Goal: Task Accomplishment & Management: Manage account settings

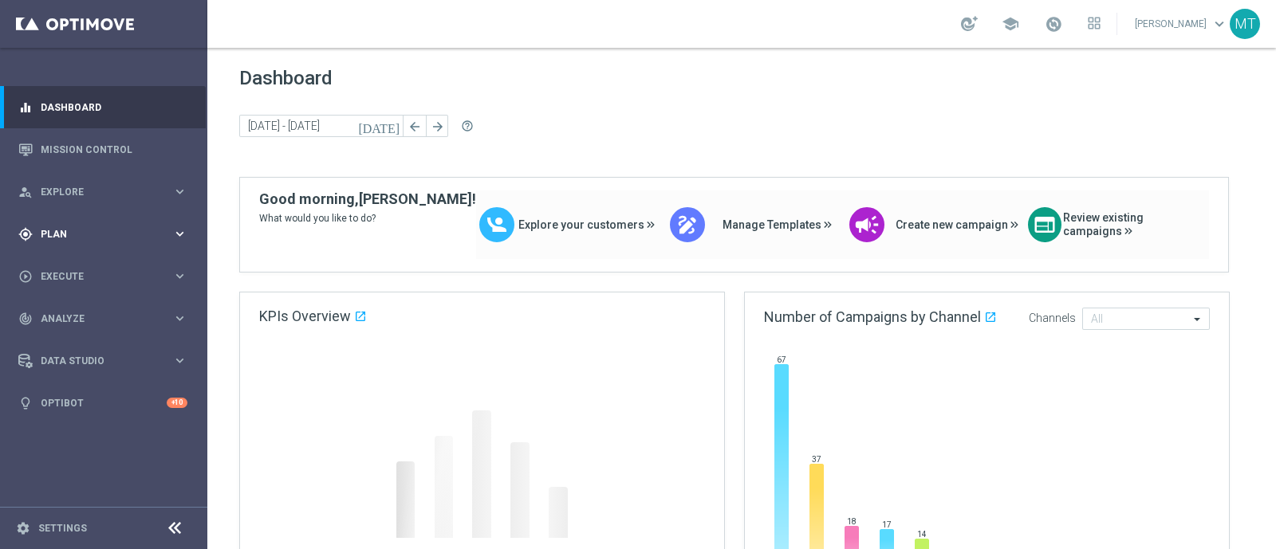
click at [45, 225] on div "gps_fixed Plan keyboard_arrow_right" at bounding box center [103, 234] width 206 height 42
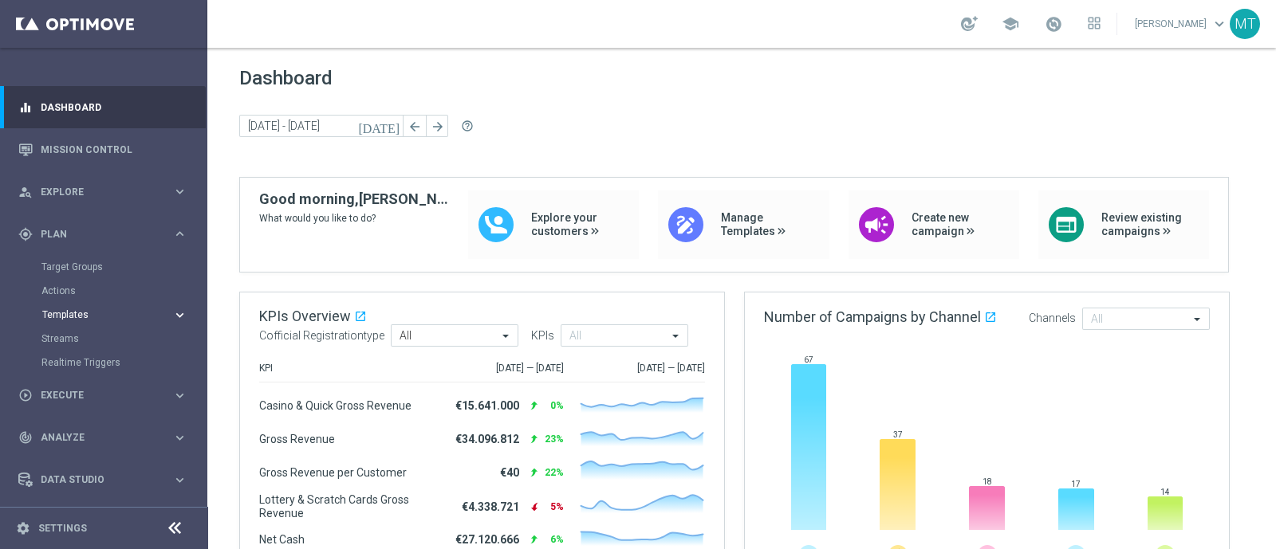
click at [81, 313] on span "Templates" at bounding box center [99, 315] width 114 height 10
click at [97, 263] on link "Target Groups" at bounding box center [103, 267] width 124 height 13
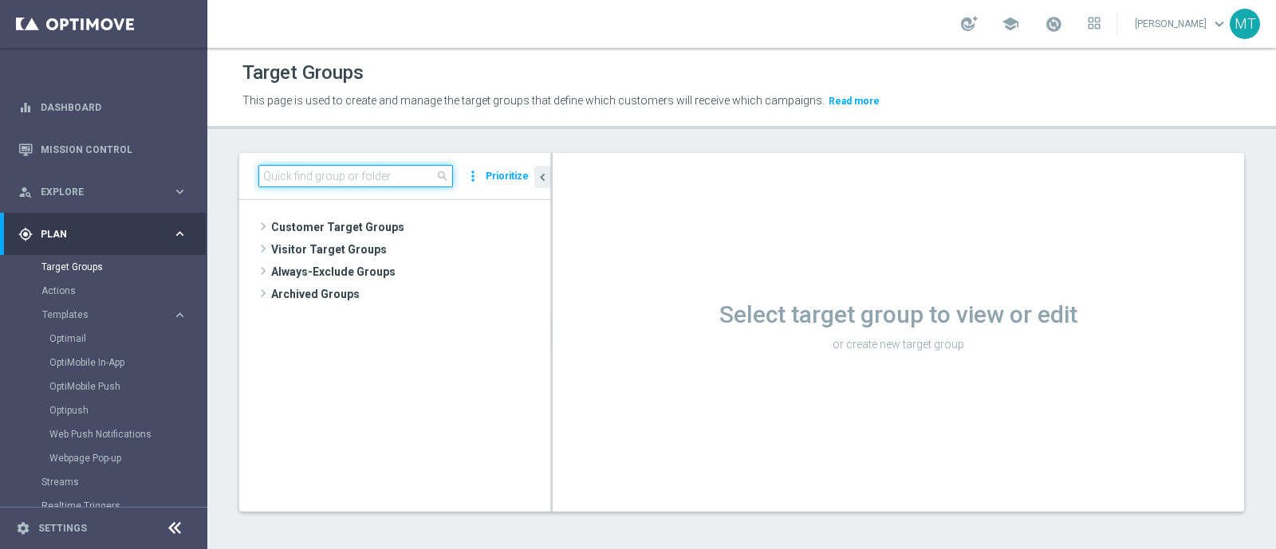
click at [373, 185] on input at bounding box center [355, 176] width 195 height 22
paste input "Multi Talent ggr nb lm > 0 1st Casino & GeV lm saldo"
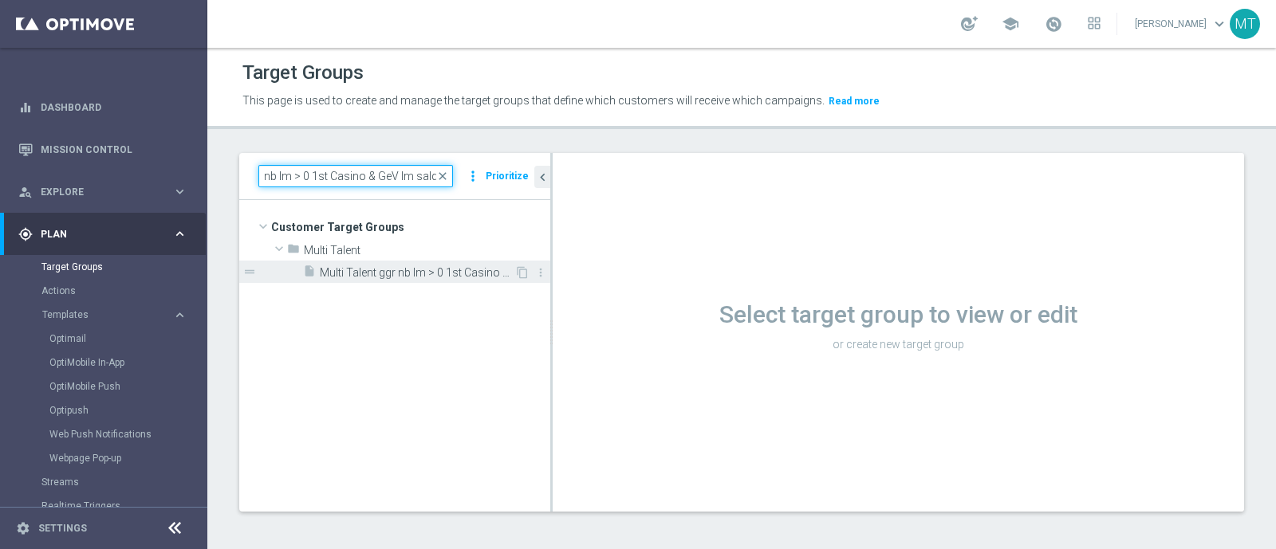
type input "Multi Talent ggr nb lm > 0 1st Casino & GeV lm saldo"
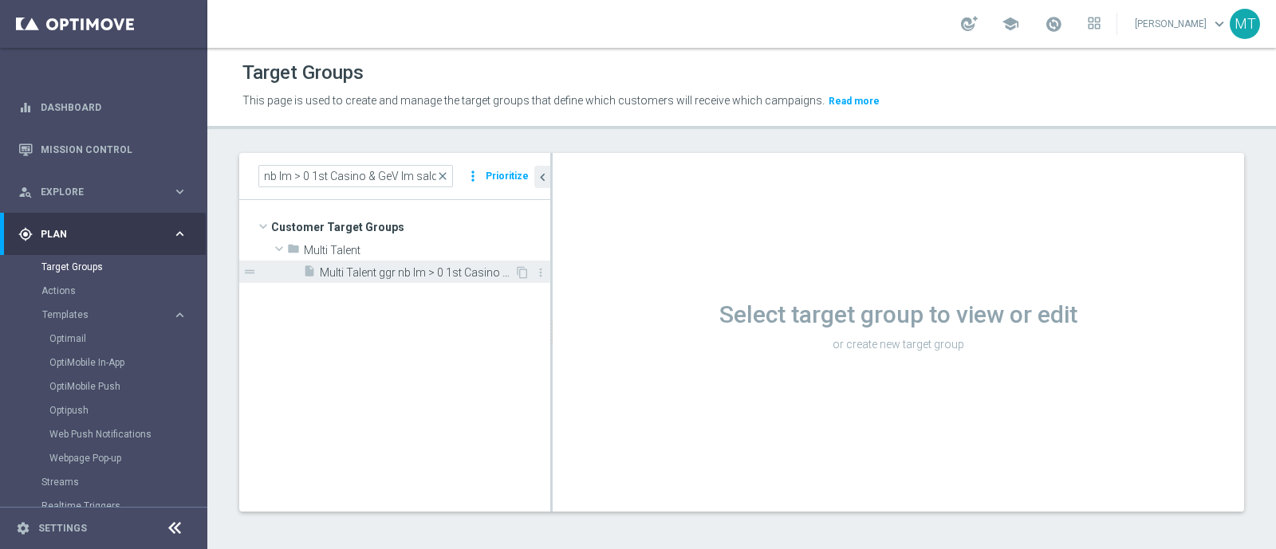
click at [427, 272] on span "Multi Talent ggr nb lm > 0 1st Casino & GeV lm saldo" at bounding box center [417, 273] width 195 height 14
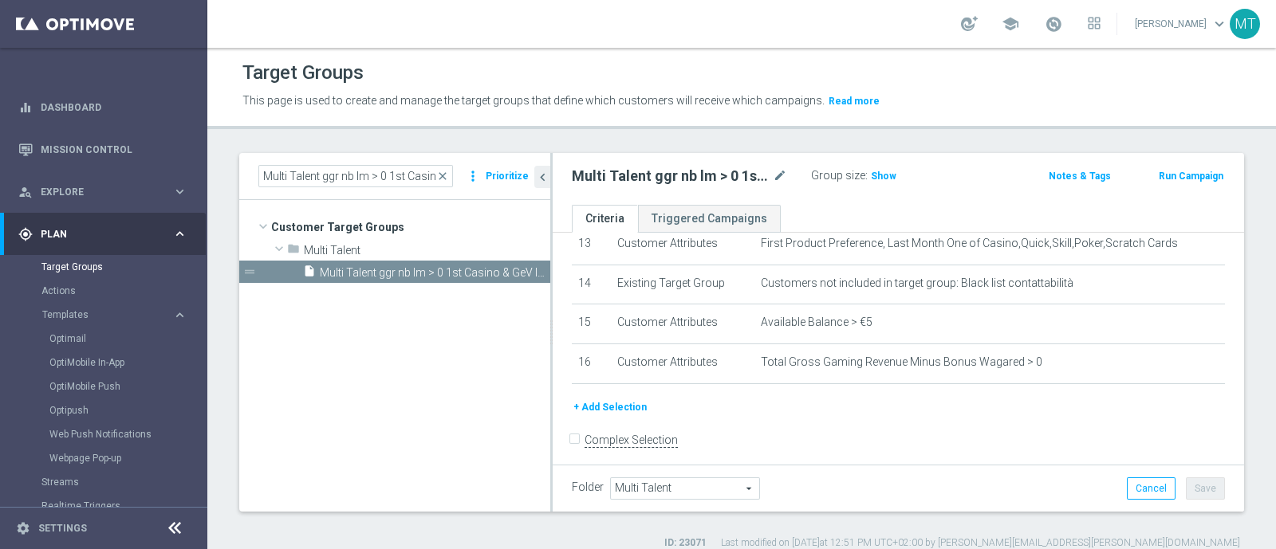
scroll to position [538, 0]
click at [873, 182] on h3 "Show" at bounding box center [883, 176] width 29 height 18
click at [777, 180] on icon "mode_edit" at bounding box center [780, 176] width 14 height 19
click at [445, 173] on span "close" at bounding box center [442, 176] width 13 height 13
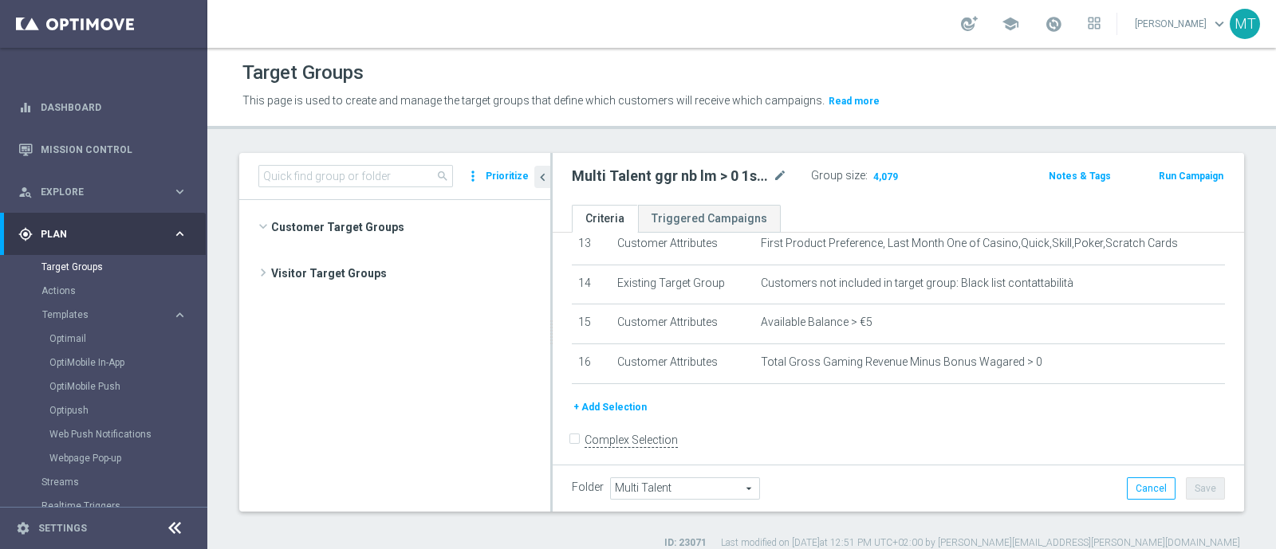
scroll to position [446, 0]
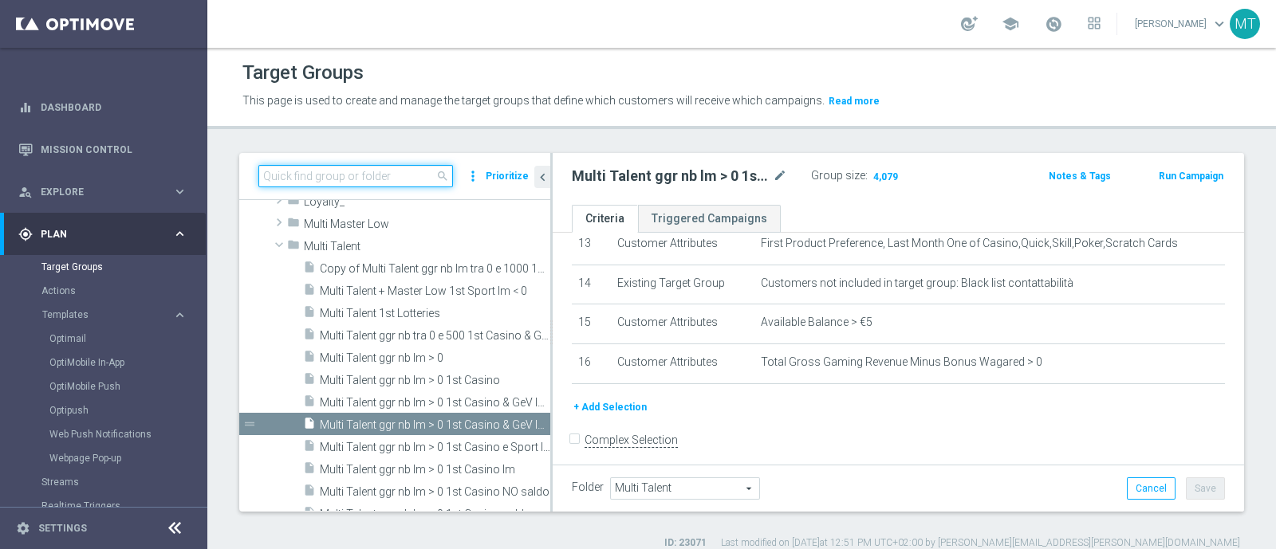
click at [318, 176] on input at bounding box center [355, 176] width 195 height 22
paste input "Multi Talent ggr nb lm > 0 1st Casino saldo"
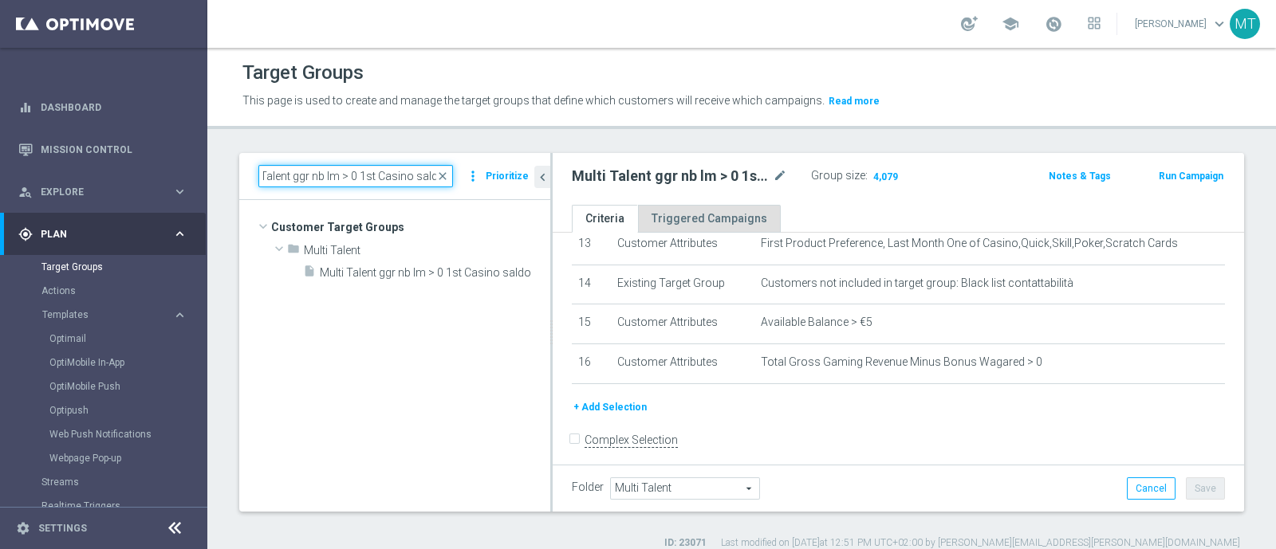
scroll to position [0, 0]
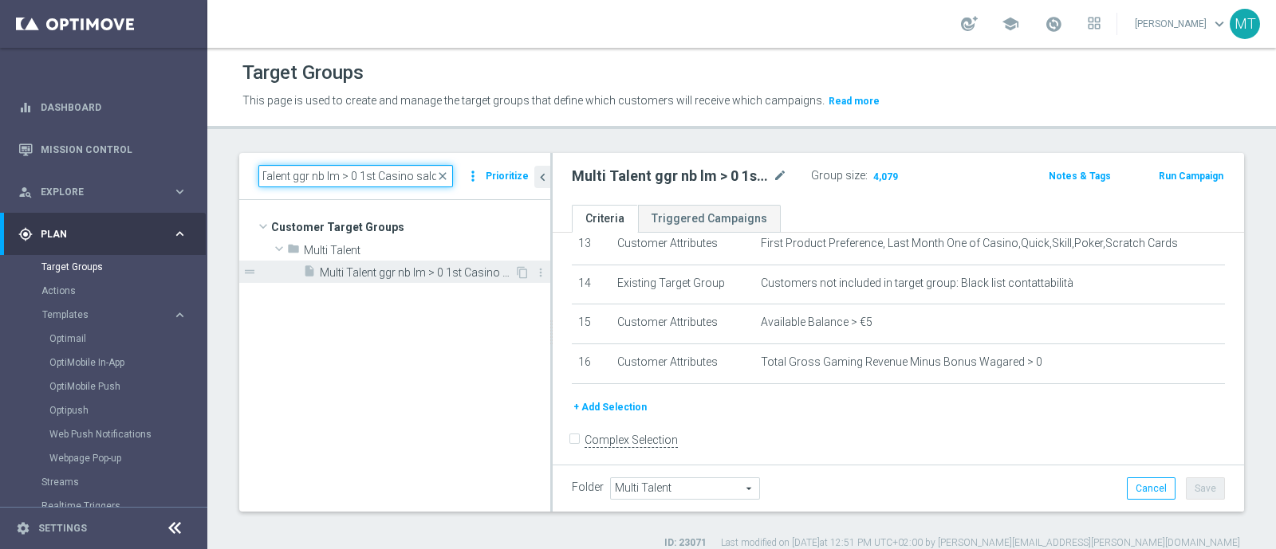
type input "Multi Talent ggr nb lm > 0 1st Casino saldo"
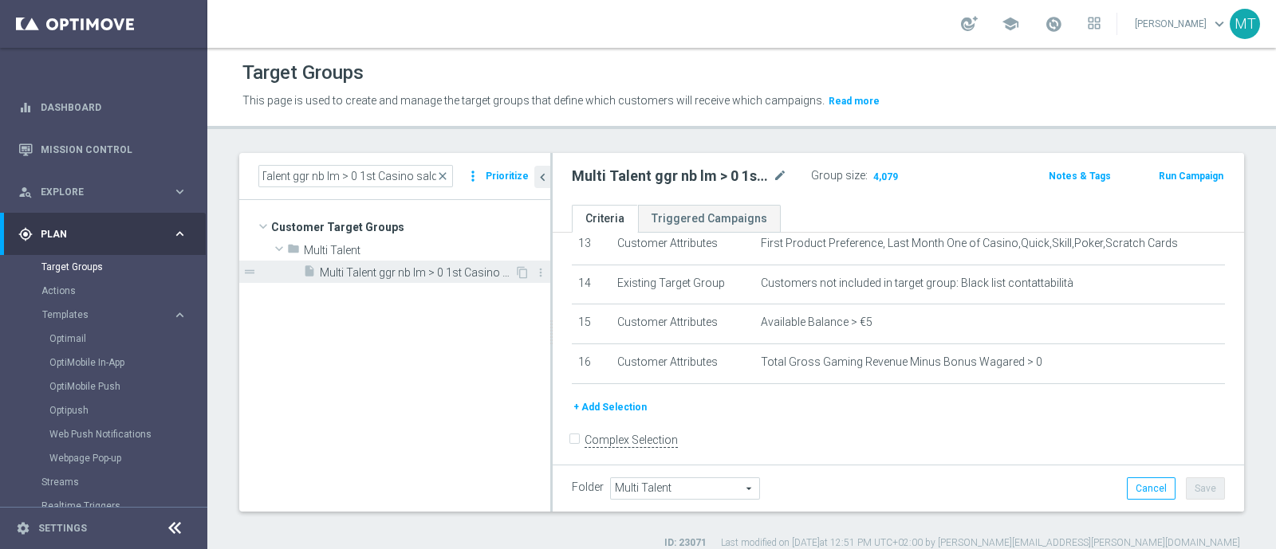
click at [479, 277] on span "Multi Talent ggr nb lm > 0 1st Casino saldo" at bounding box center [417, 273] width 195 height 14
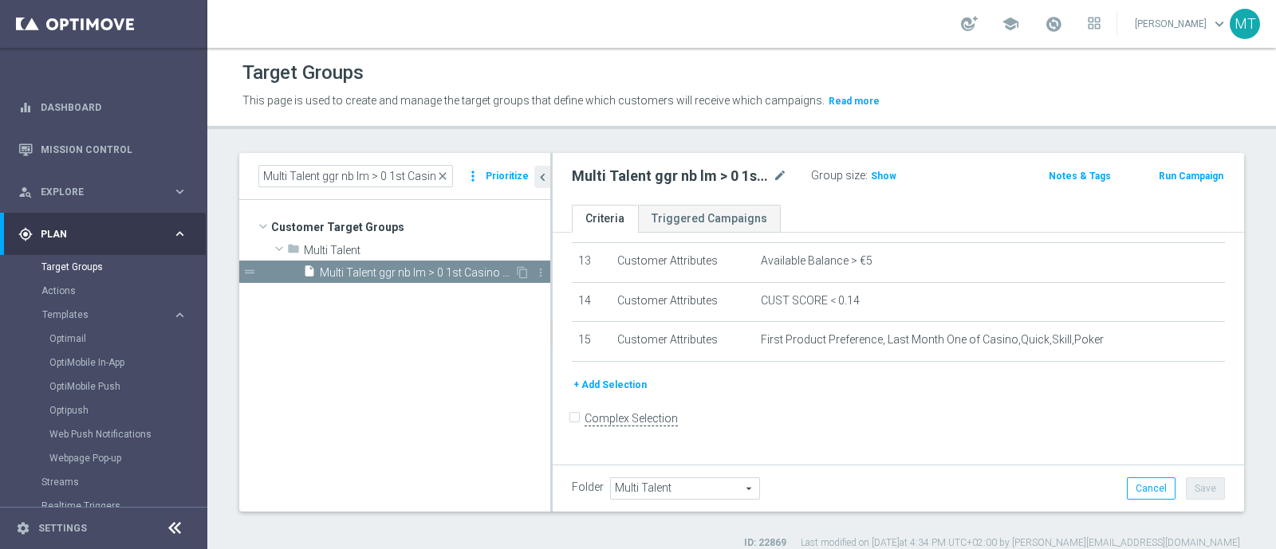
scroll to position [500, 0]
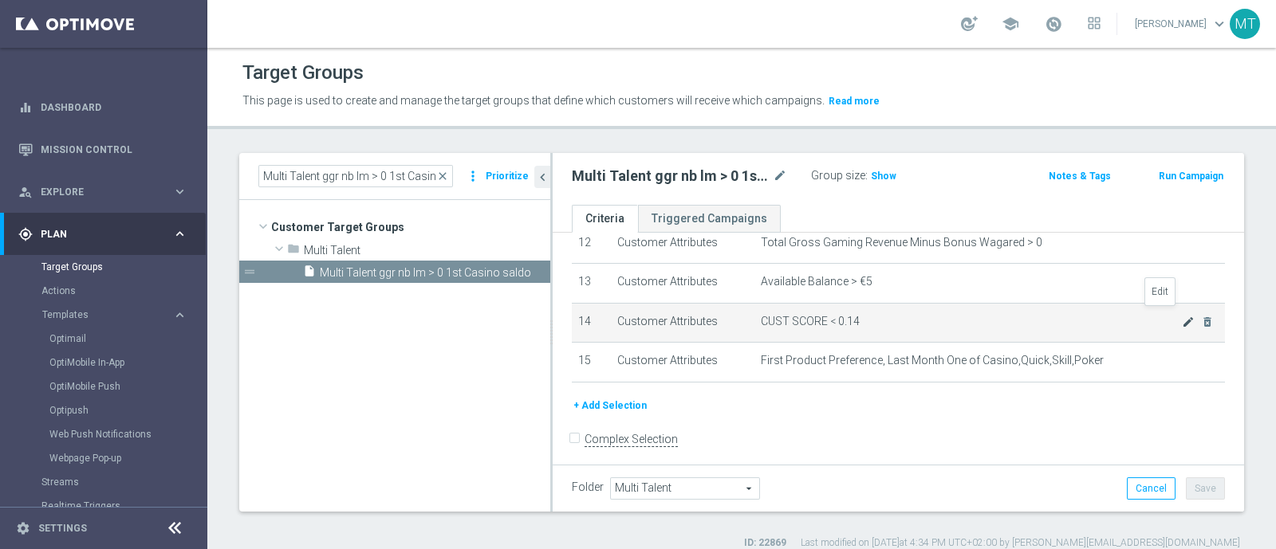
click at [1020, 316] on icon "mode_edit" at bounding box center [1188, 322] width 13 height 13
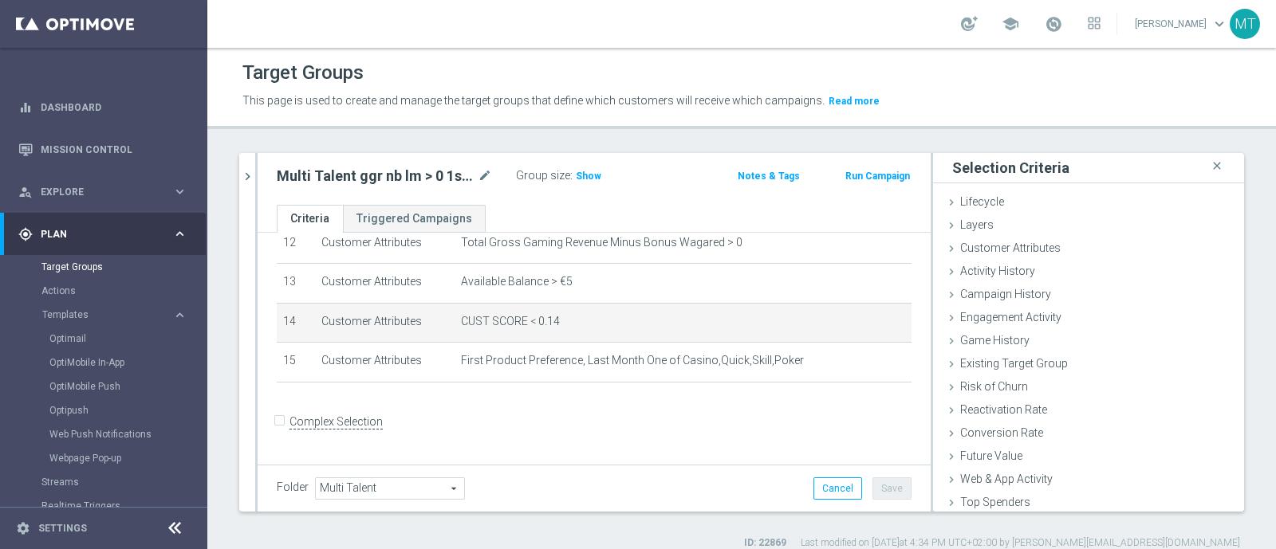
scroll to position [483, 0]
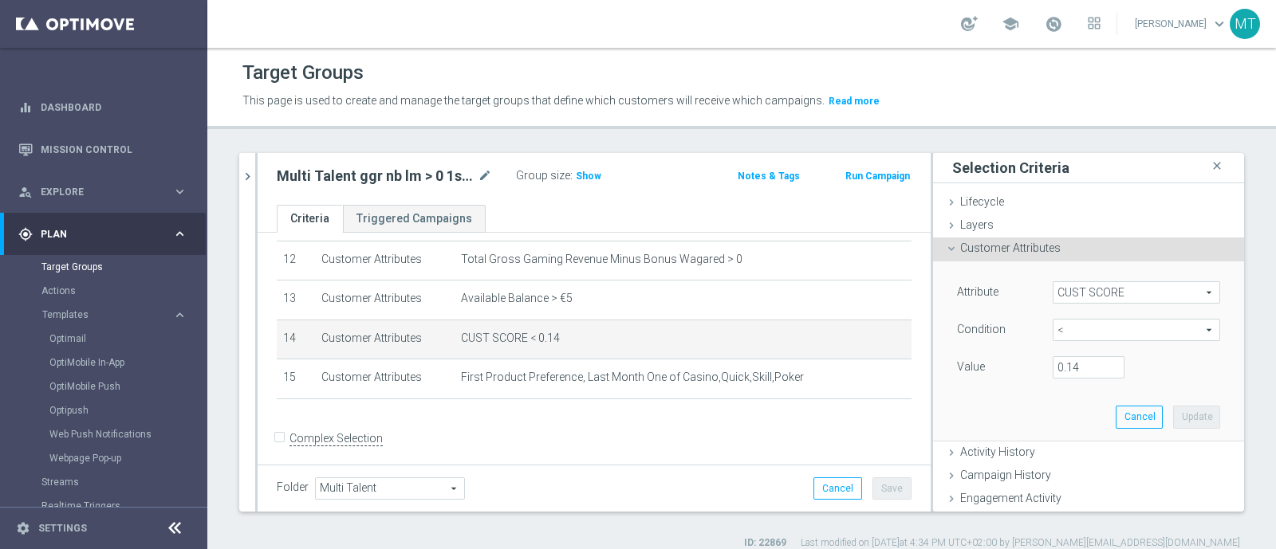
click at [1020, 379] on div "Value 0.14" at bounding box center [1088, 369] width 287 height 26
click at [1020, 368] on input "0.14" at bounding box center [1089, 367] width 72 height 22
type input "0.15"
click at [1020, 418] on button "Update" at bounding box center [1196, 417] width 47 height 22
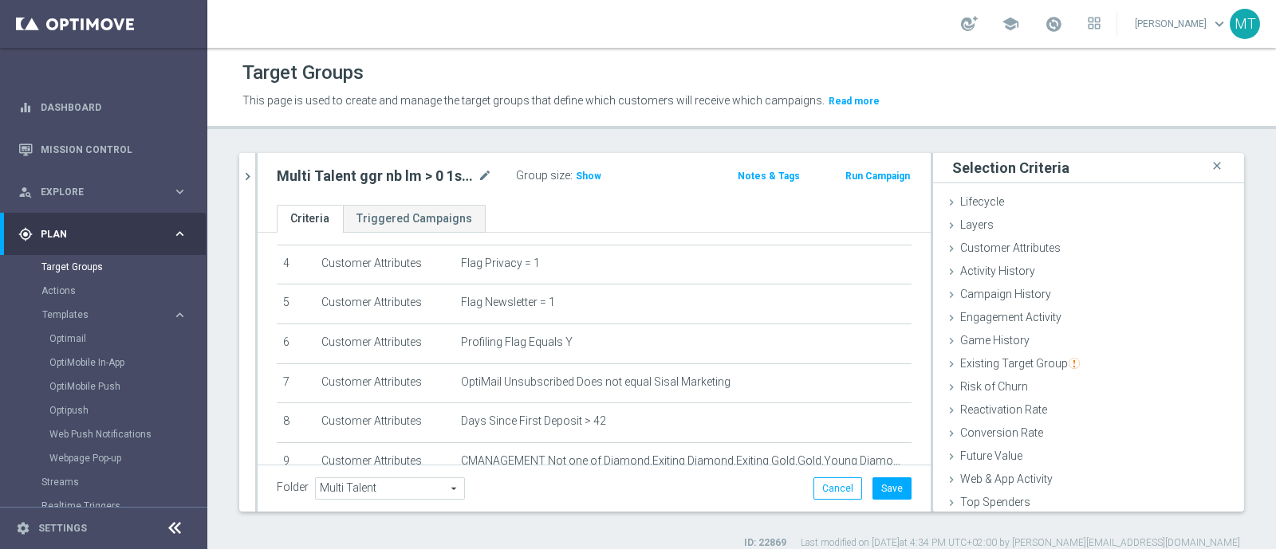
scroll to position [0, 0]
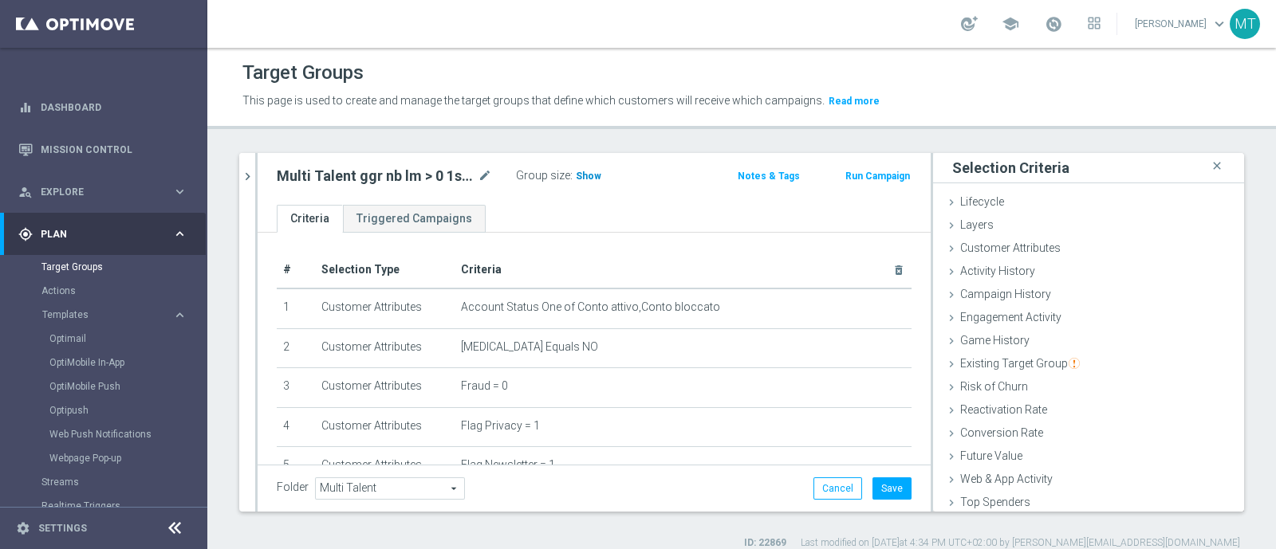
click at [581, 171] on span "Show" at bounding box center [589, 176] width 26 height 11
click at [480, 174] on icon "mode_edit" at bounding box center [485, 176] width 14 height 19
click at [254, 177] on icon "chevron_right" at bounding box center [247, 176] width 15 height 15
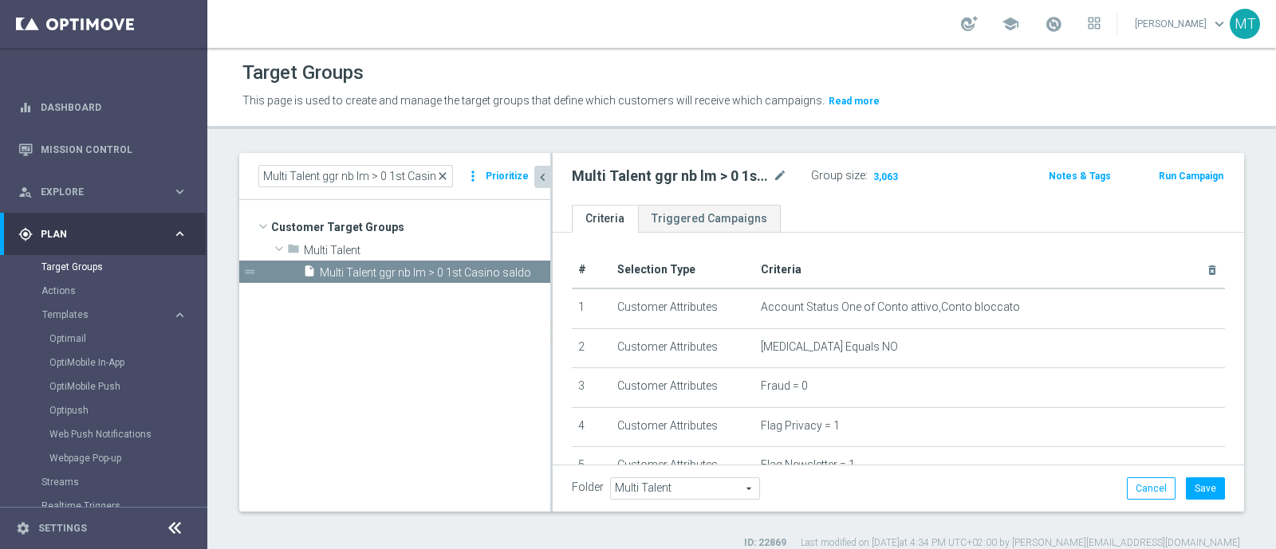
click at [447, 171] on span "close" at bounding box center [442, 176] width 13 height 13
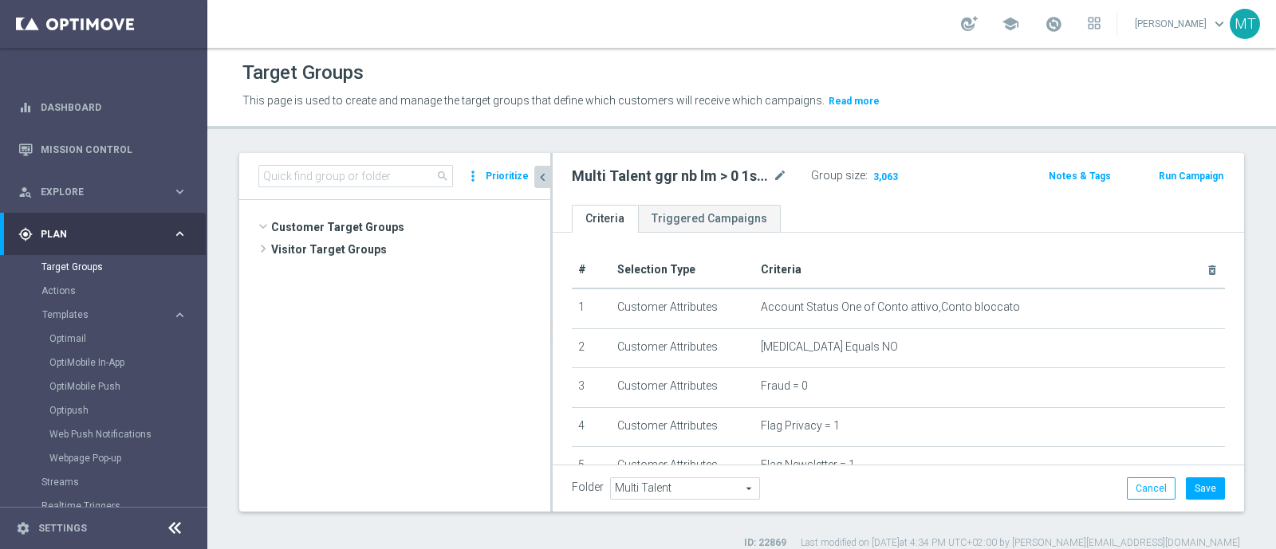
scroll to position [529, 0]
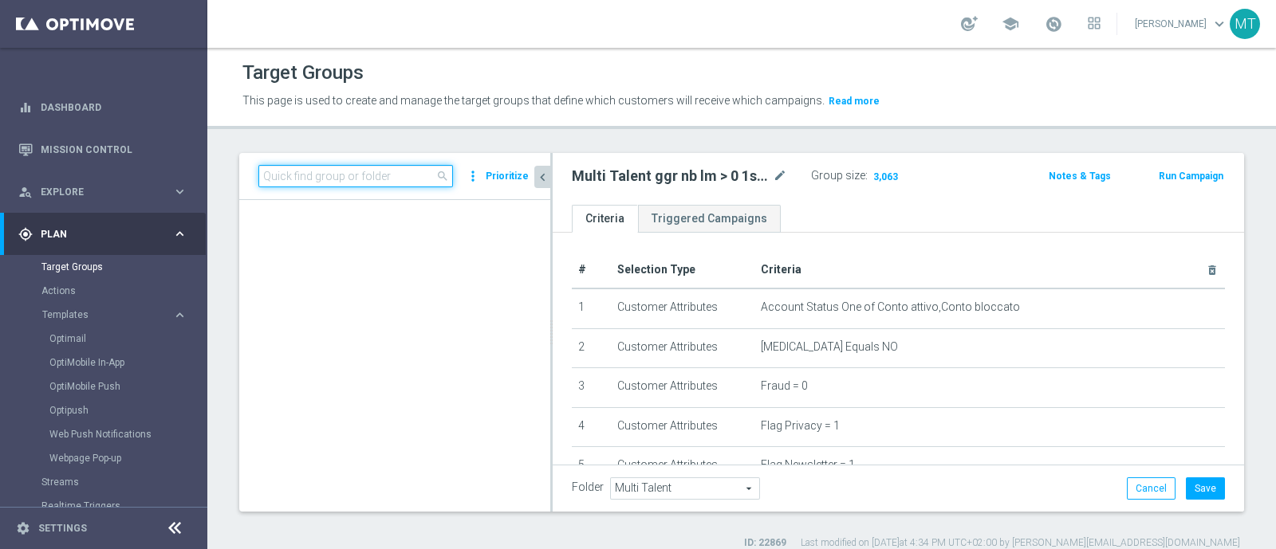
click at [324, 173] on input at bounding box center [355, 176] width 195 height 22
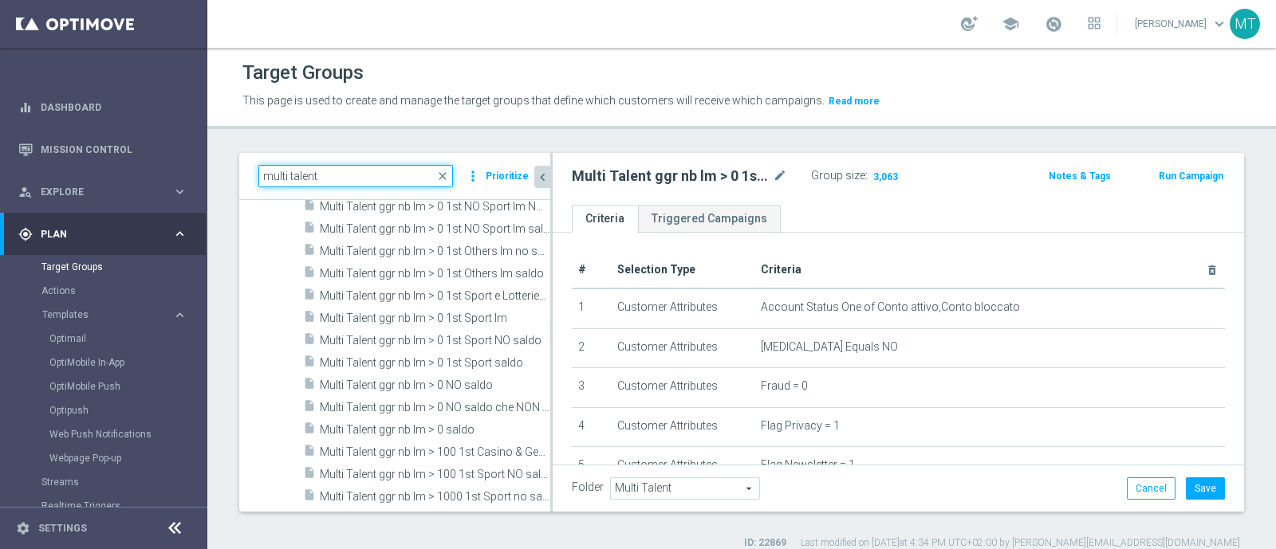
type input "multi talent"
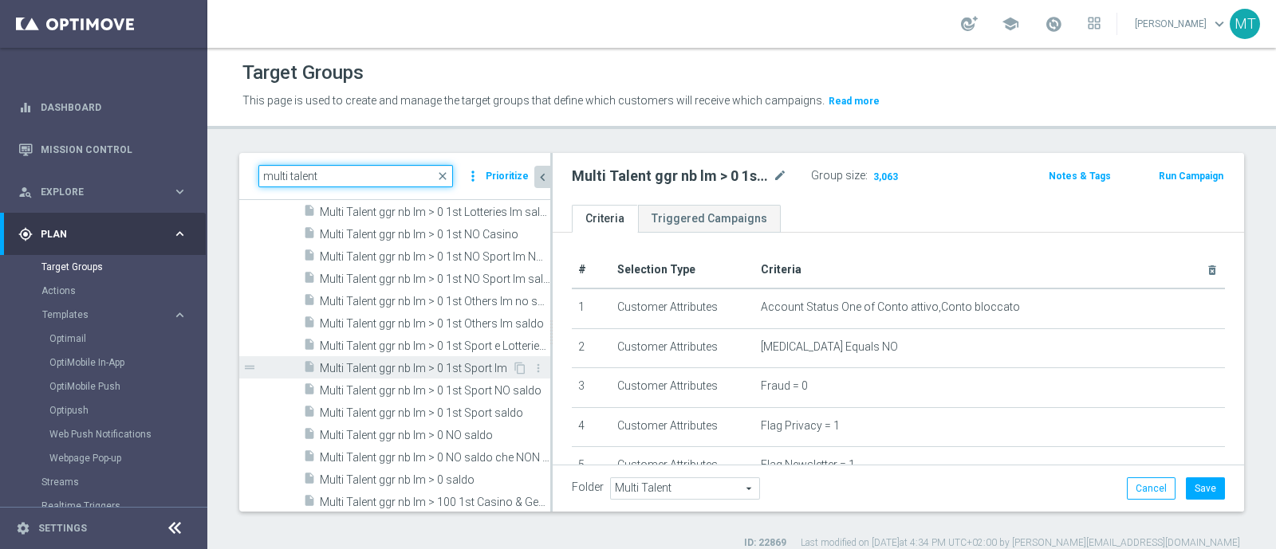
scroll to position [477, 0]
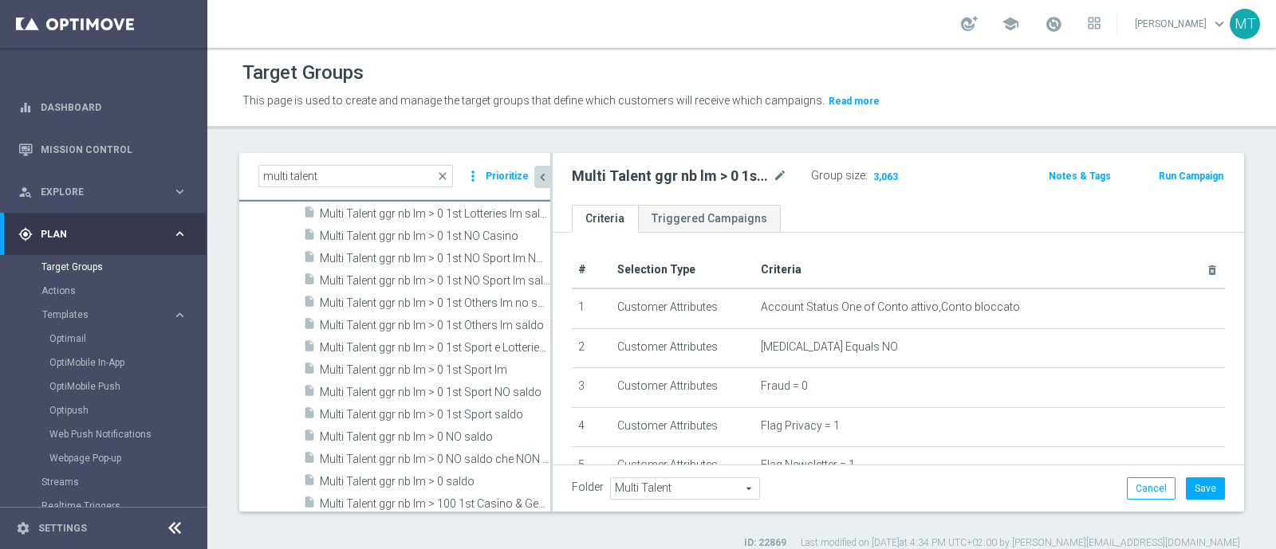
click at [1020, 439] on div "Folder Multi Talent Multi Talent arrow_drop_down search Cancel Save Saving..." at bounding box center [898, 488] width 691 height 47
click at [1020, 439] on button "Save" at bounding box center [1205, 489] width 39 height 22
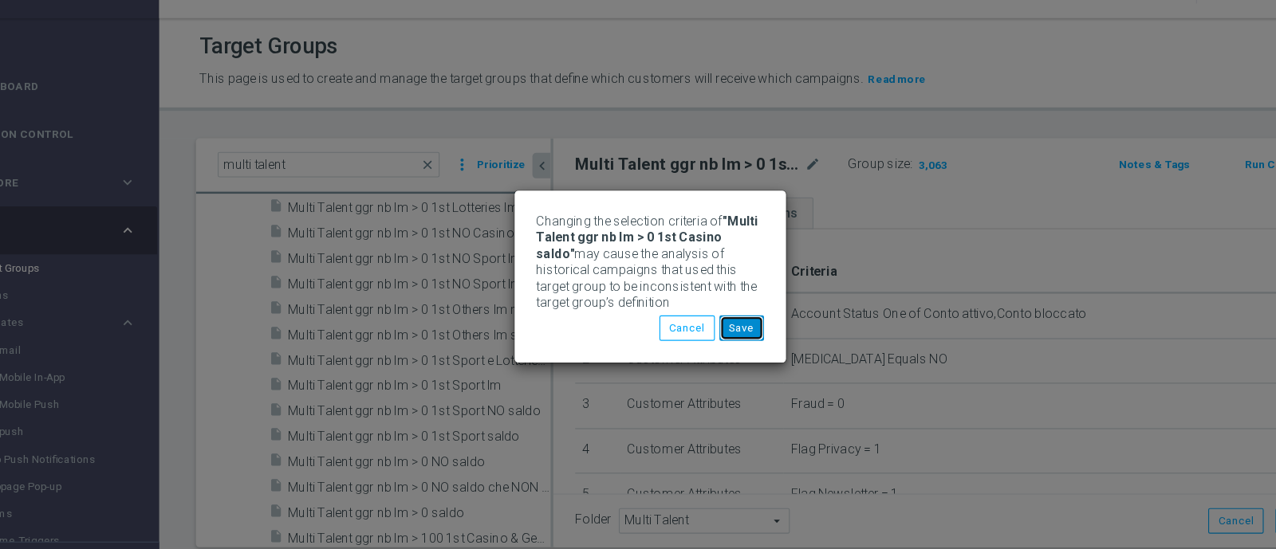
click at [715, 322] on button "Save" at bounding box center [718, 320] width 39 height 22
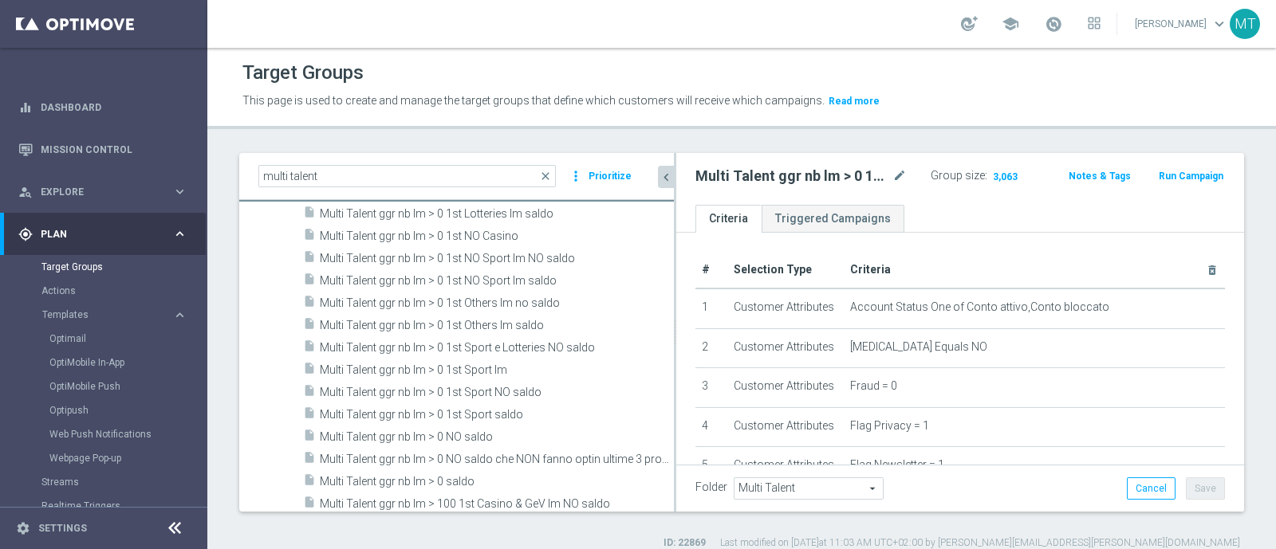
drag, startPoint x: 551, startPoint y: 307, endPoint x: 694, endPoint y: 296, distance: 143.2
click at [694, 296] on as-split "multi talent close more_vert Prioritize Customer Target Groups library_add crea…" at bounding box center [741, 332] width 1005 height 359
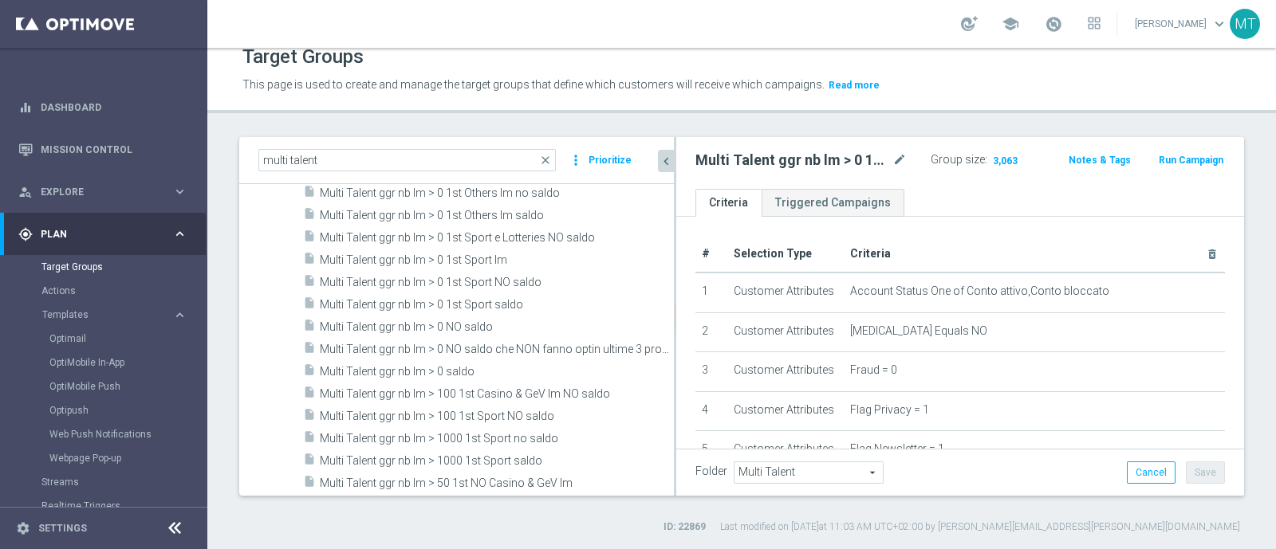
scroll to position [555, 0]
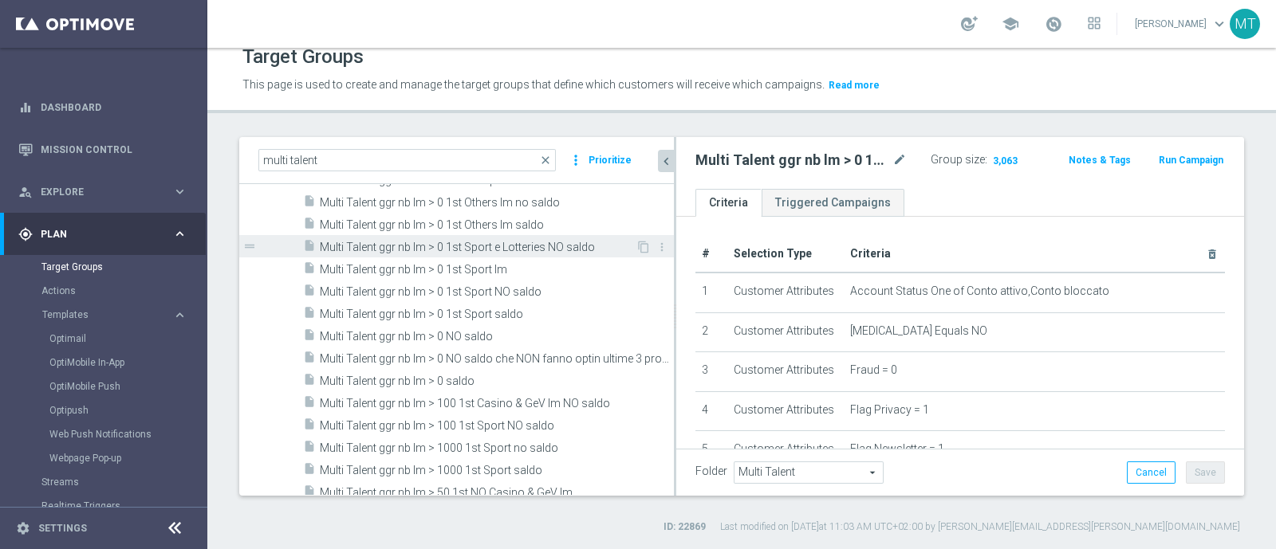
click at [447, 242] on span "Multi Talent ggr nb lm > 0 1st Sport e Lotteries NO saldo" at bounding box center [478, 248] width 316 height 14
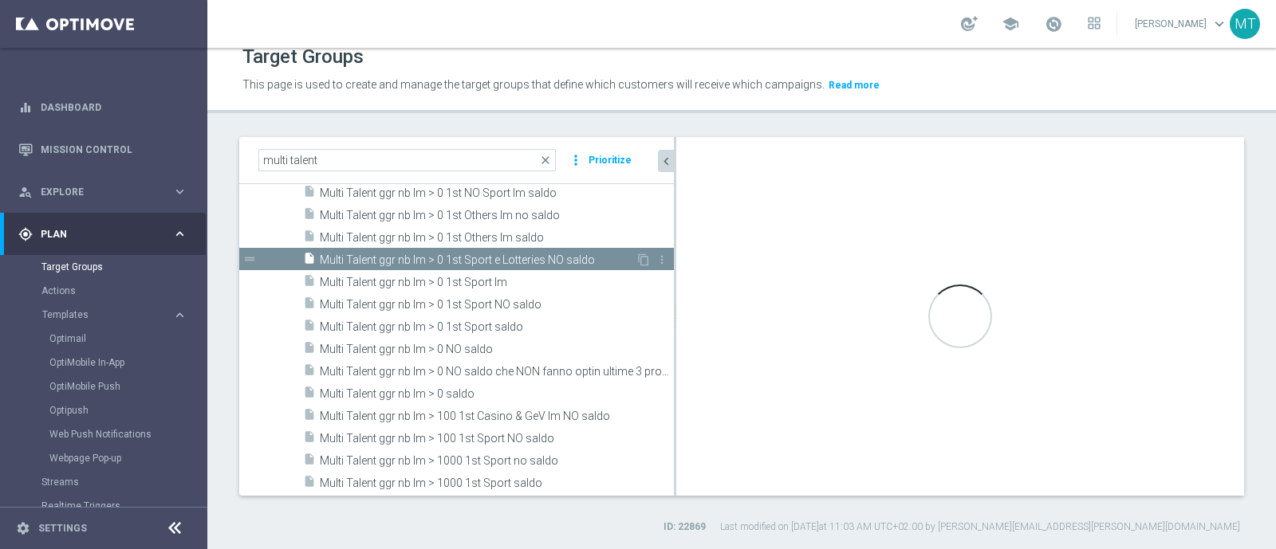
scroll to position [404, 0]
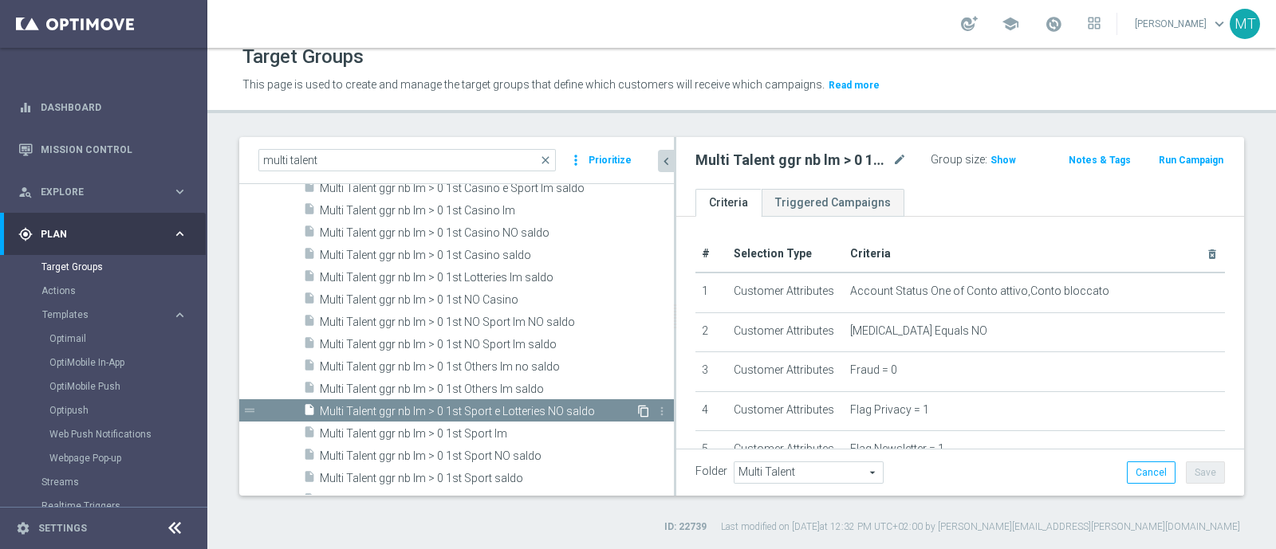
click at [637, 412] on icon "content_copy" at bounding box center [643, 411] width 13 height 13
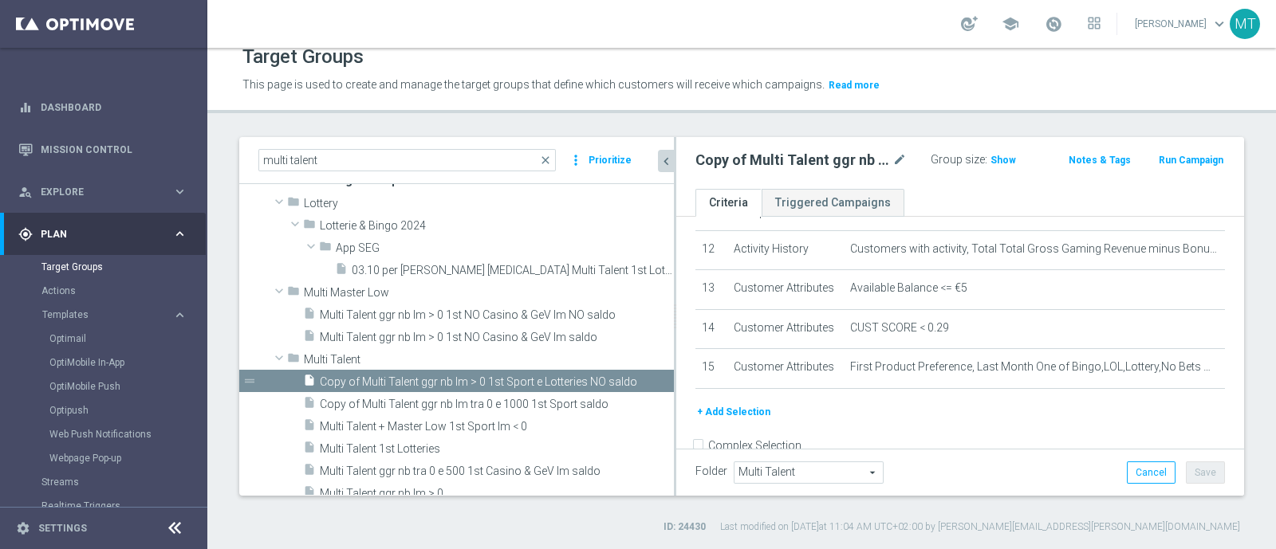
scroll to position [608, 0]
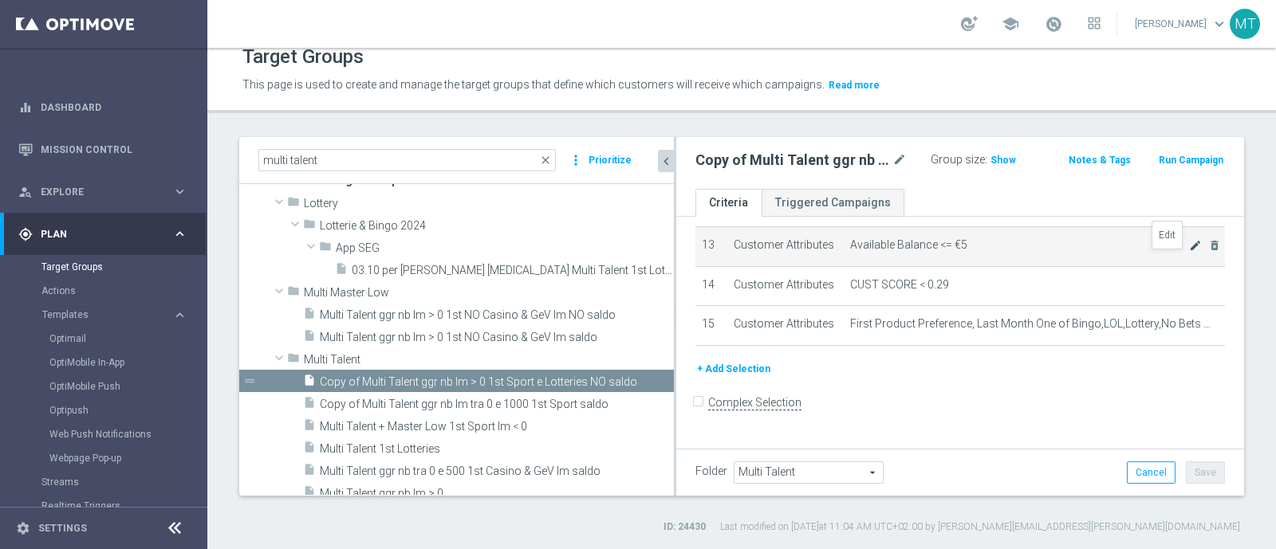
click at [1020, 252] on icon "mode_edit" at bounding box center [1195, 245] width 13 height 13
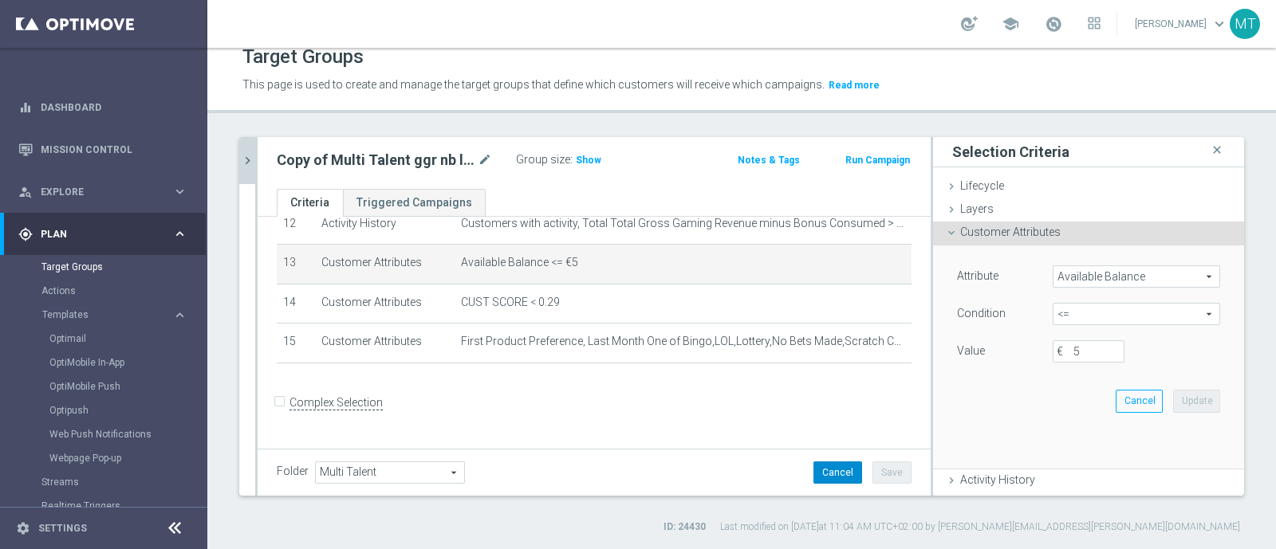
scroll to position [483, 0]
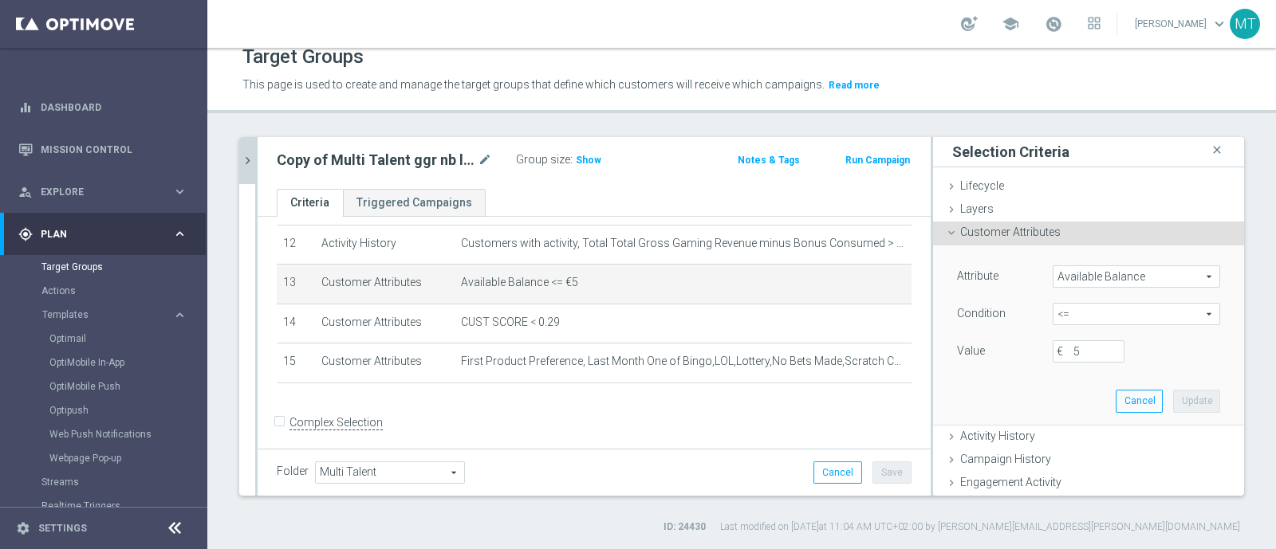
click at [1020, 312] on span "<=" at bounding box center [1137, 314] width 166 height 21
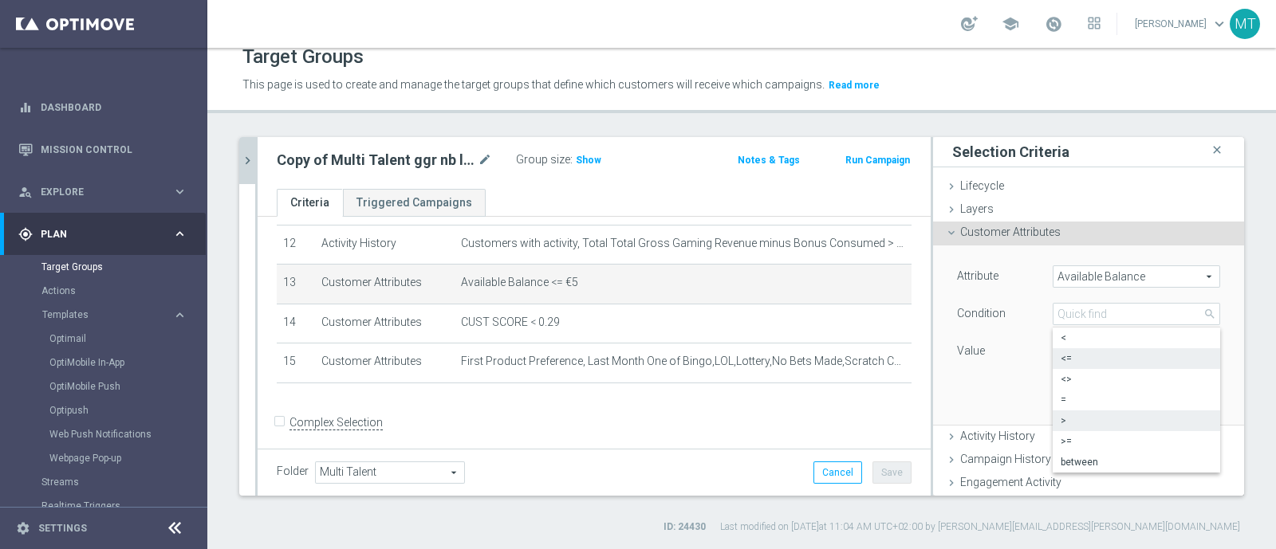
click at [1020, 411] on label ">" at bounding box center [1136, 421] width 167 height 21
type input ">"
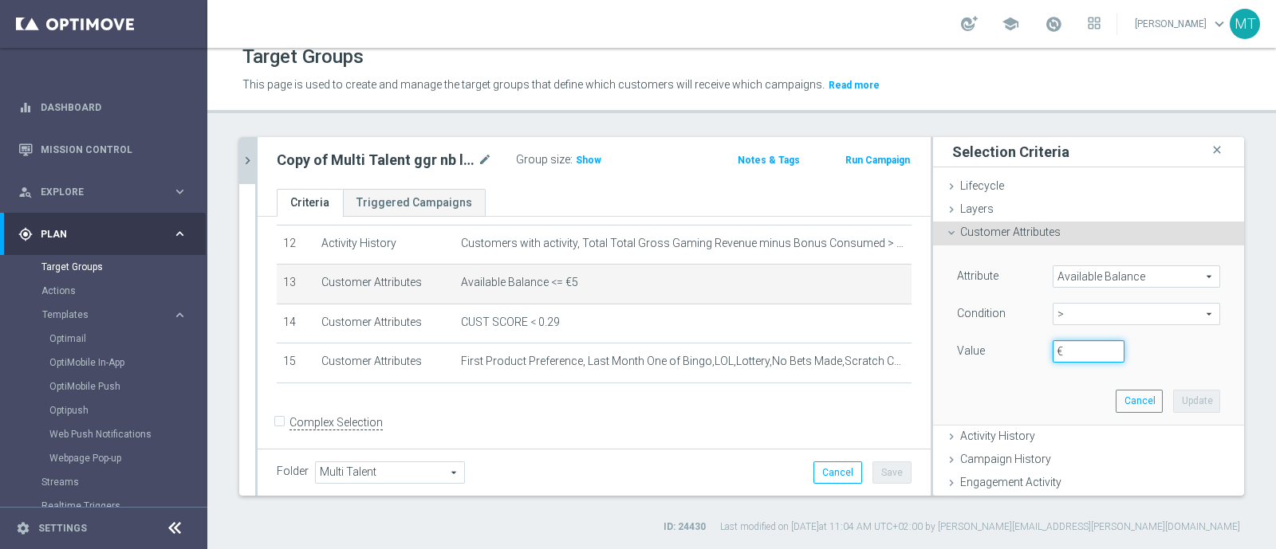
click at [1020, 355] on input "€" at bounding box center [1089, 352] width 72 height 22
type input "5"
click at [1020, 396] on button "Update" at bounding box center [1196, 401] width 47 height 22
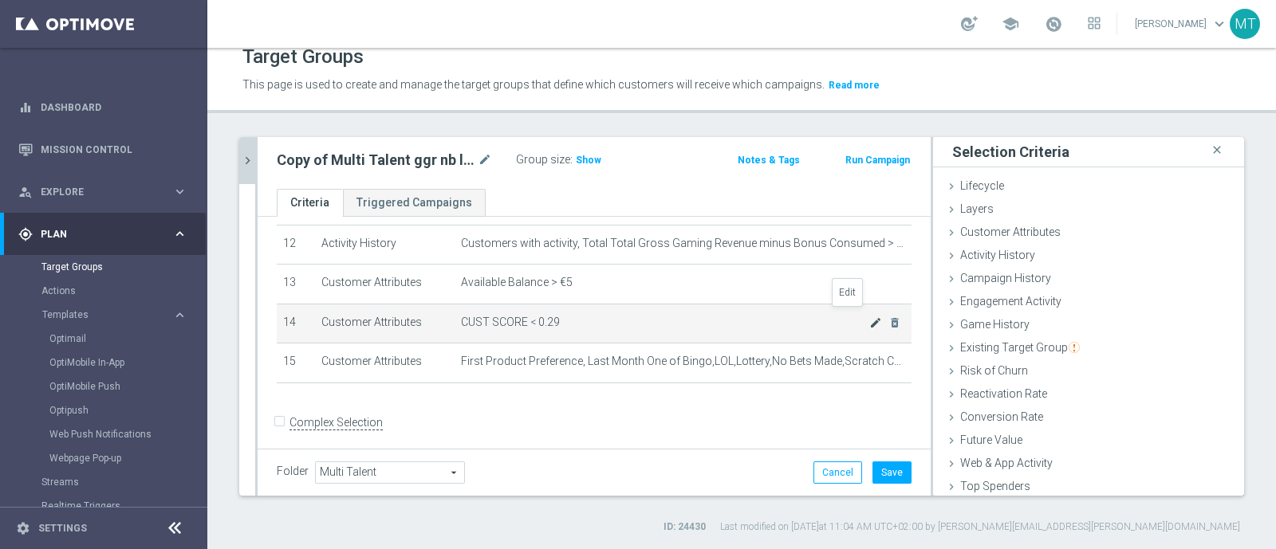
click at [869, 317] on icon "mode_edit" at bounding box center [875, 323] width 13 height 13
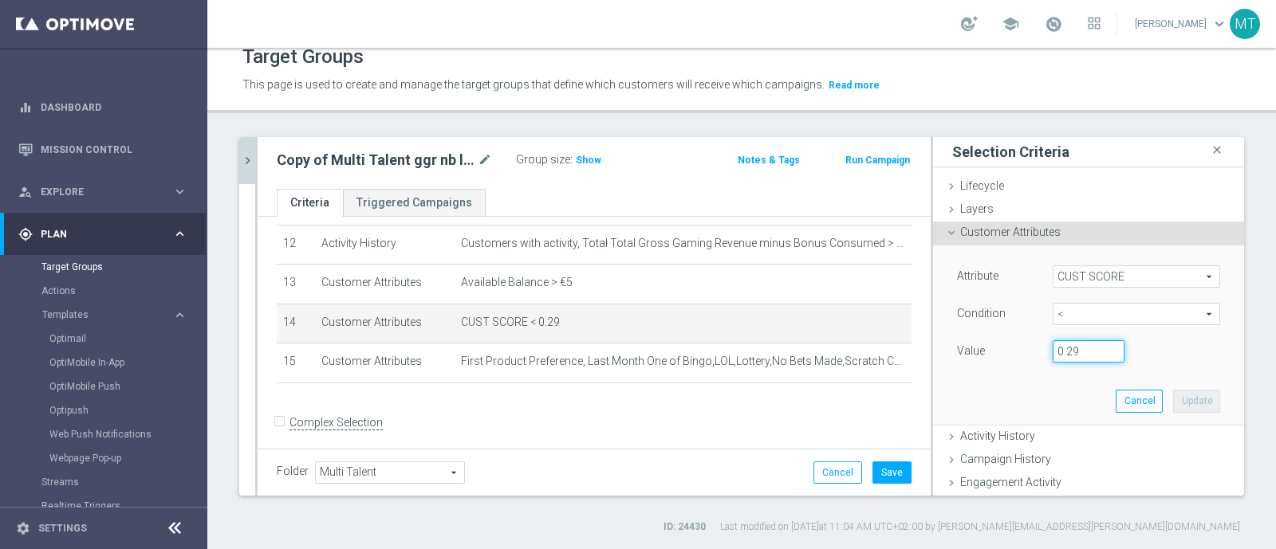
click at [1020, 354] on input "0.29" at bounding box center [1089, 352] width 72 height 22
type input "0.15"
click at [1020, 393] on button "Update" at bounding box center [1196, 401] width 47 height 22
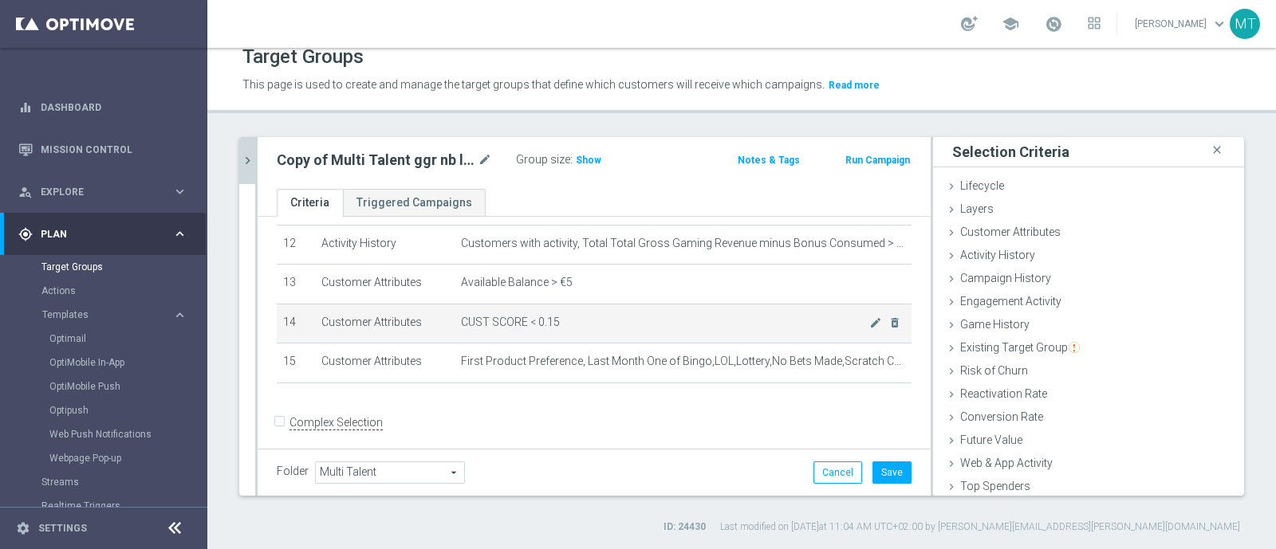
scroll to position [446, 0]
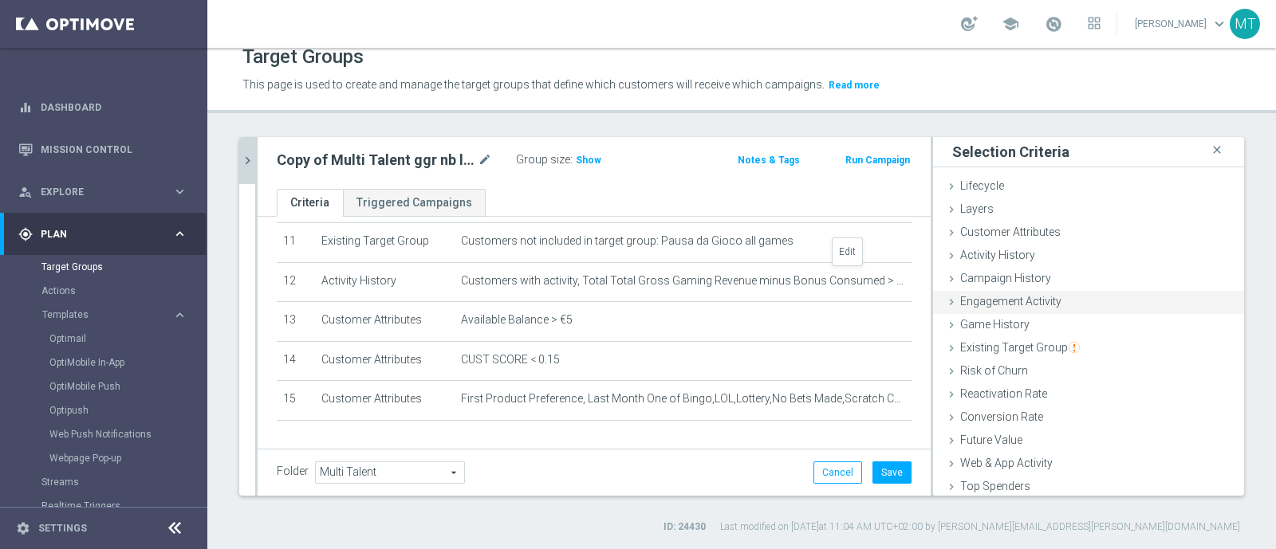
click at [0, 0] on icon "mode_edit" at bounding box center [0, 0] width 0 height 0
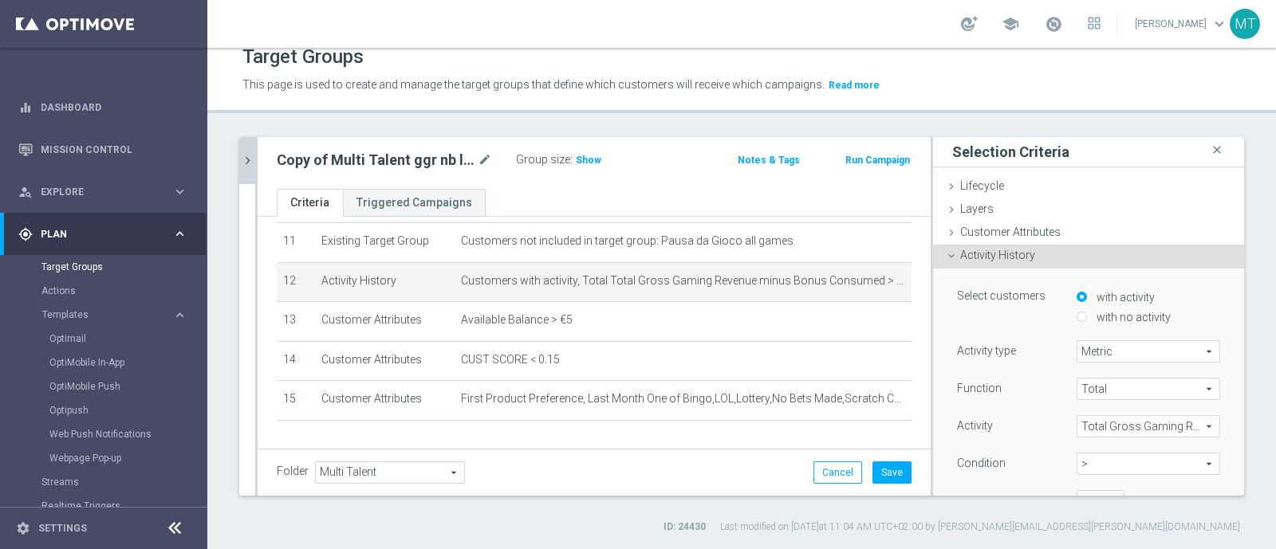
click at [1020, 252] on div "Activity History done" at bounding box center [1088, 257] width 311 height 24
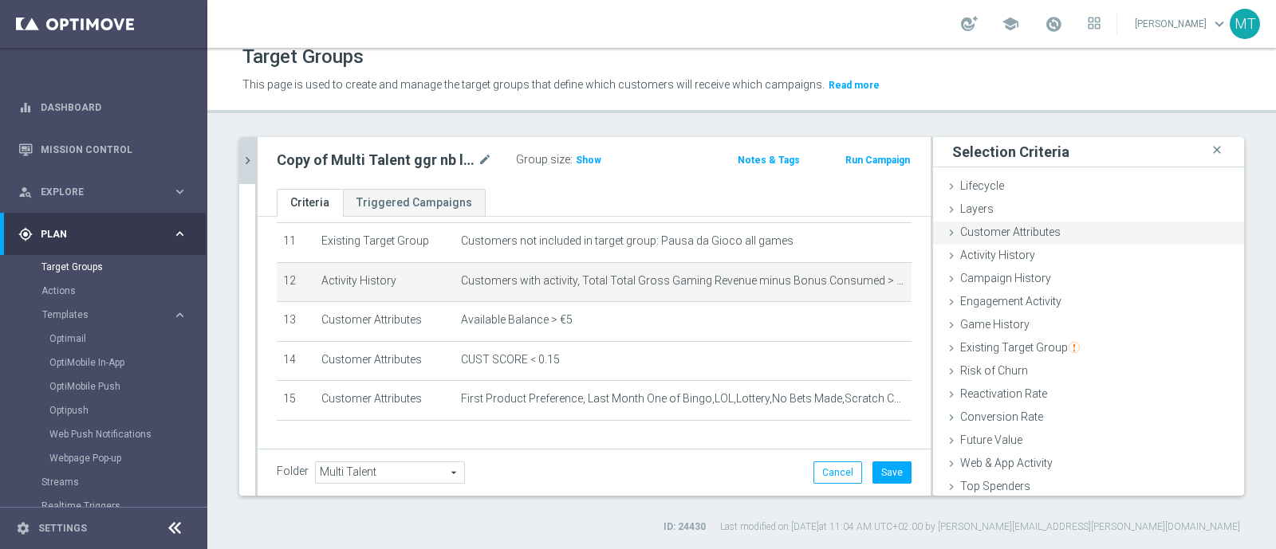
click at [985, 227] on span "Customer Attributes" at bounding box center [1010, 232] width 100 height 13
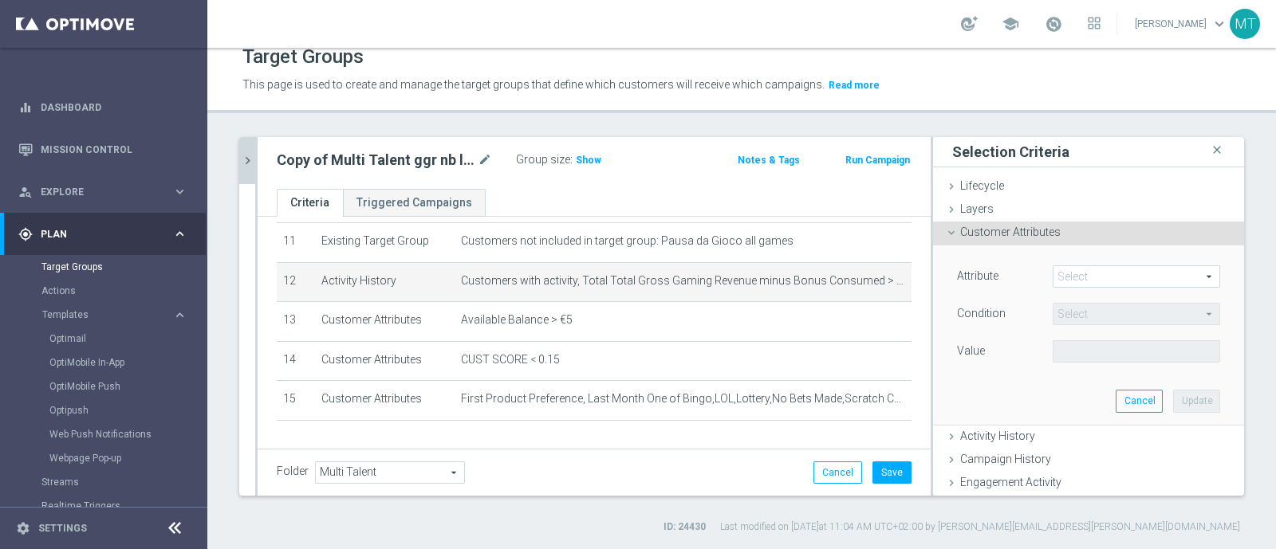
click at [1020, 269] on span at bounding box center [1137, 276] width 166 height 21
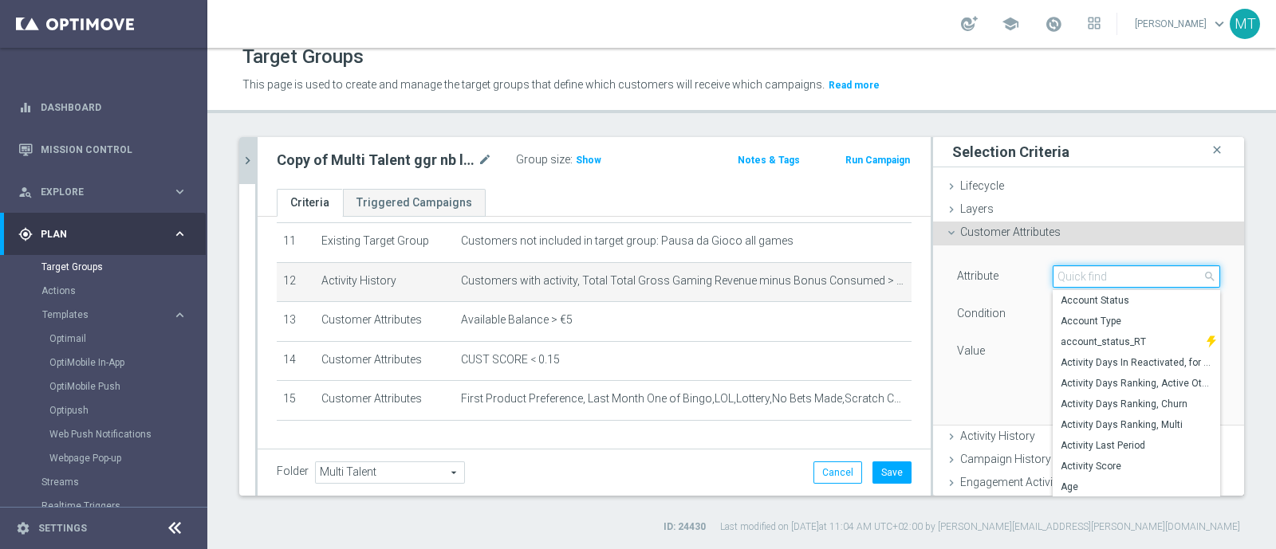
click at [1020, 269] on input "search" at bounding box center [1136, 277] width 167 height 22
type input "t"
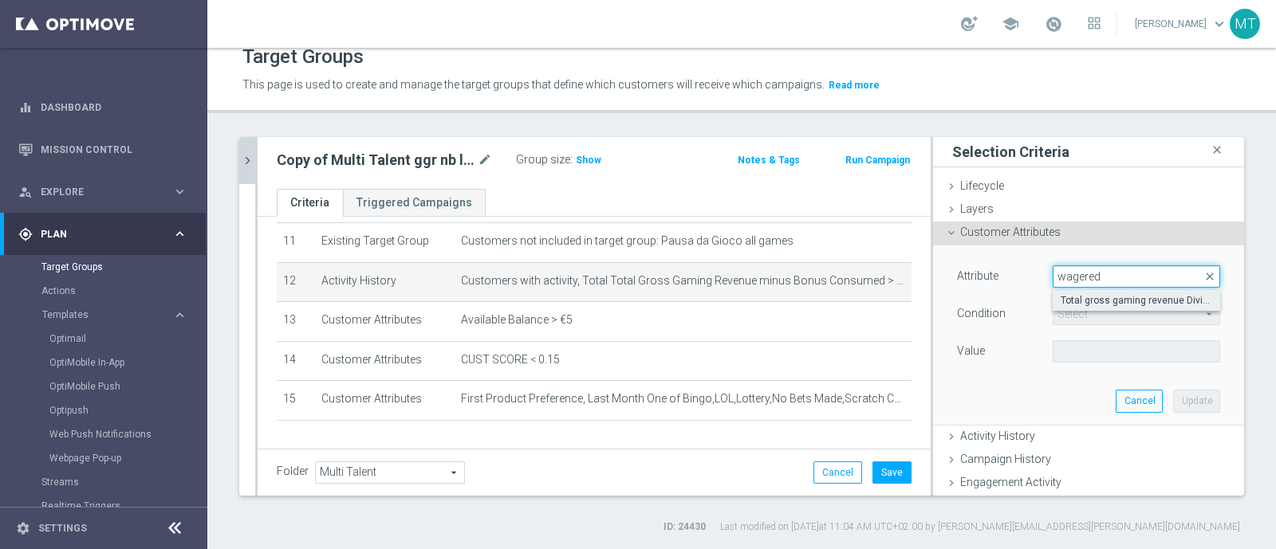
type input "wagered"
click at [1020, 301] on span "Total gross gaming revenue Diviso Total bonus wagered Last month" at bounding box center [1137, 300] width 152 height 13
type input "Total gross gaming revenue Diviso Total bonus wagered Last month"
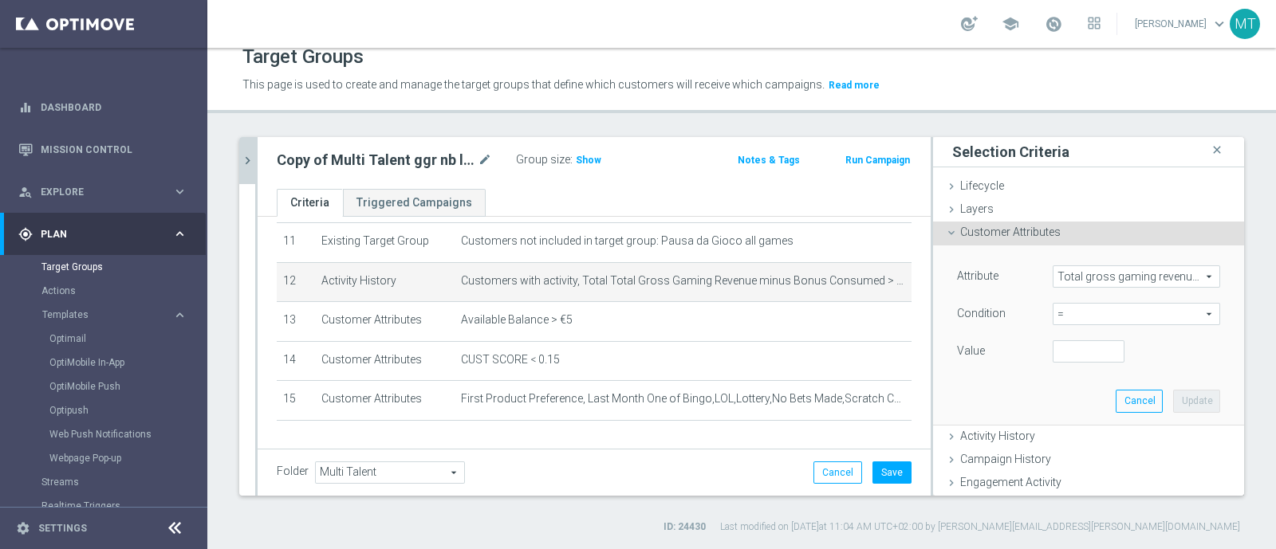
click at [1020, 309] on span "=" at bounding box center [1137, 314] width 166 height 21
click at [1020, 420] on span ">" at bounding box center [1137, 421] width 152 height 13
type input ">"
click at [1020, 345] on input "number" at bounding box center [1089, 352] width 72 height 22
type input "0"
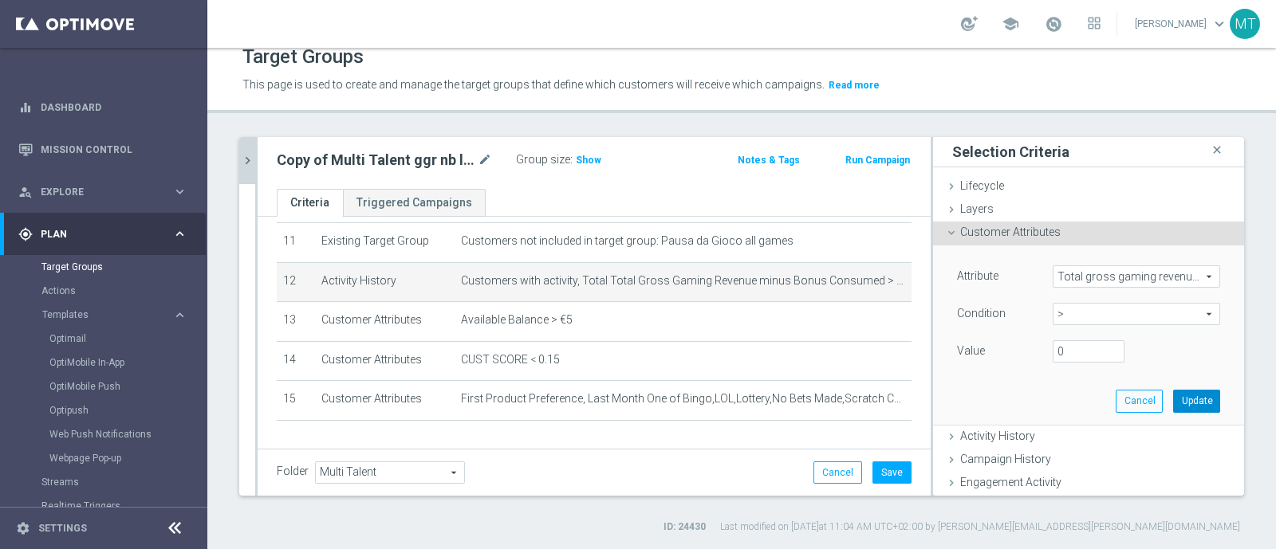
click at [1020, 401] on button "Update" at bounding box center [1196, 401] width 47 height 22
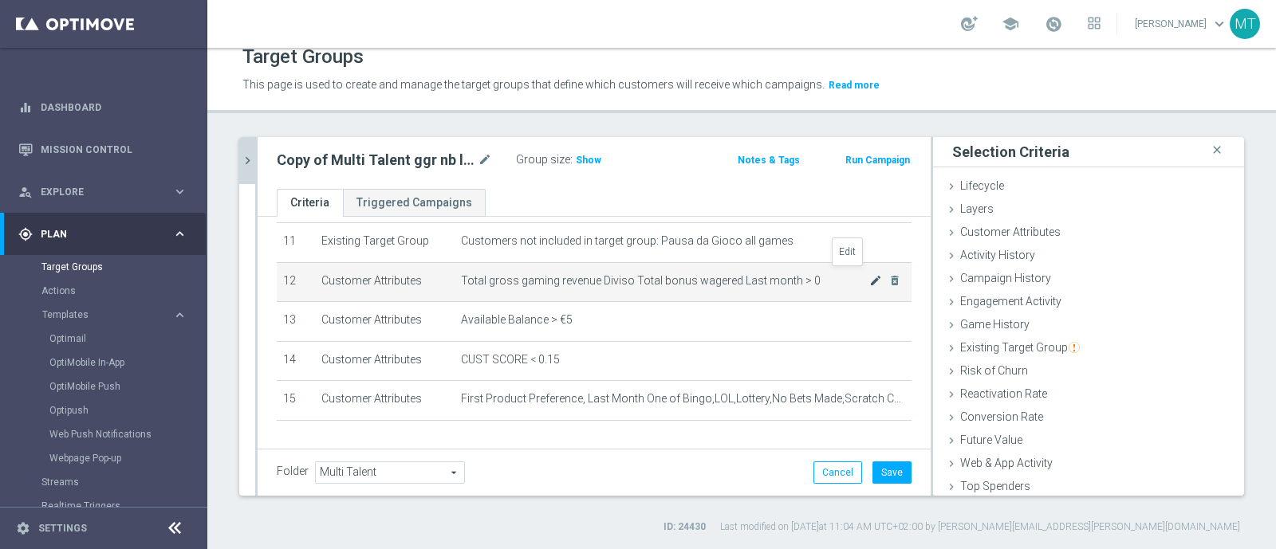
click at [869, 278] on icon "mode_edit" at bounding box center [875, 280] width 13 height 13
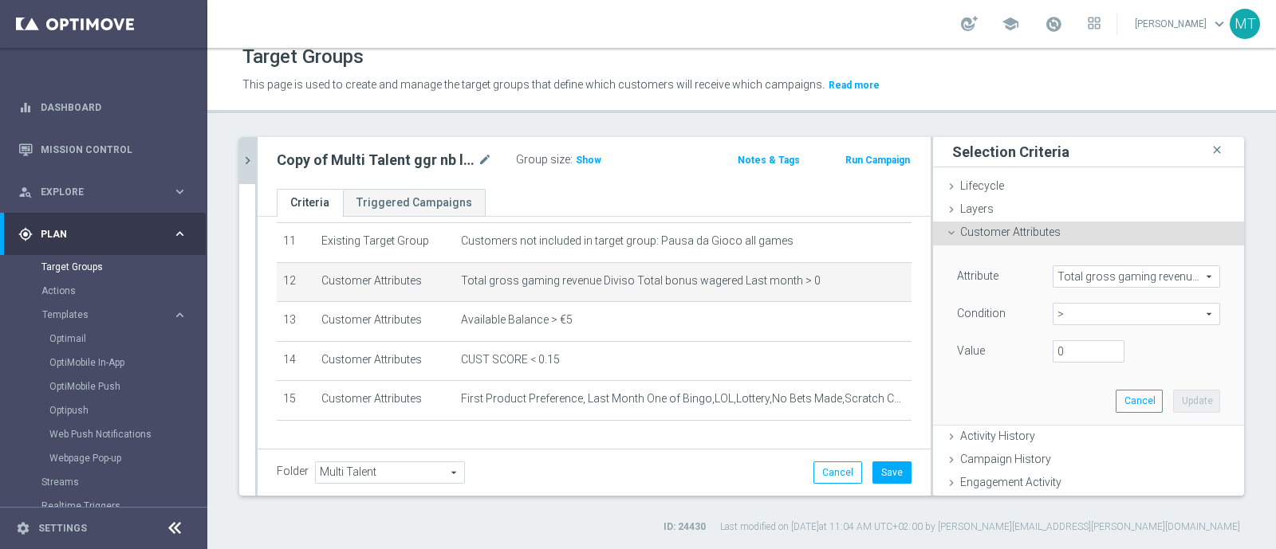
click at [1020, 274] on span "Total gross gaming revenue Diviso Total bonus wagered Last month" at bounding box center [1137, 276] width 166 height 21
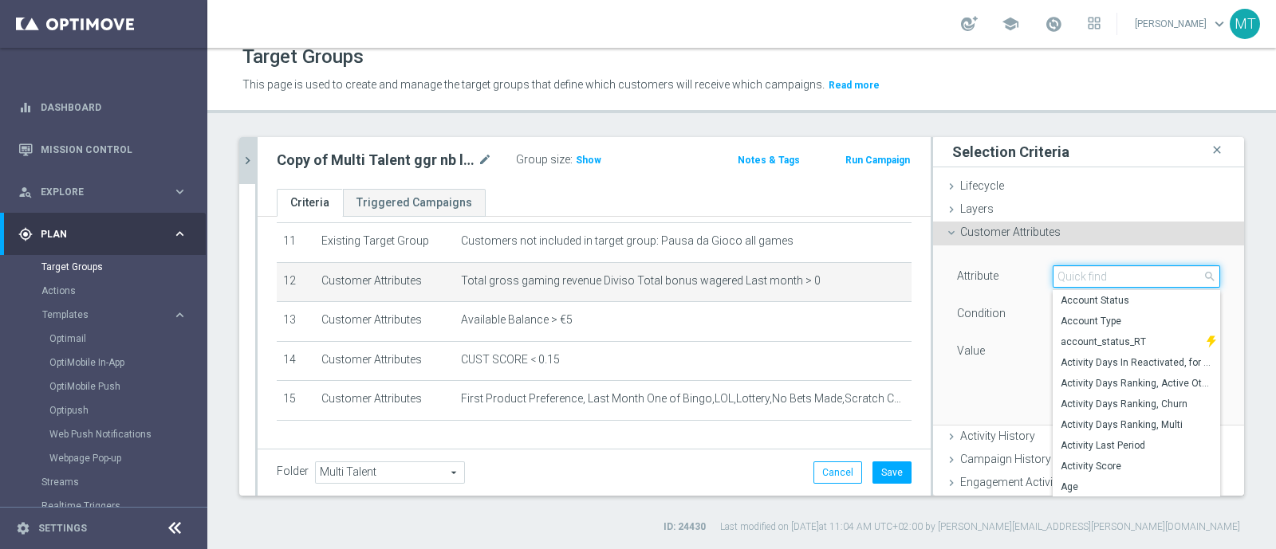
click at [1020, 274] on input "search" at bounding box center [1136, 277] width 167 height 22
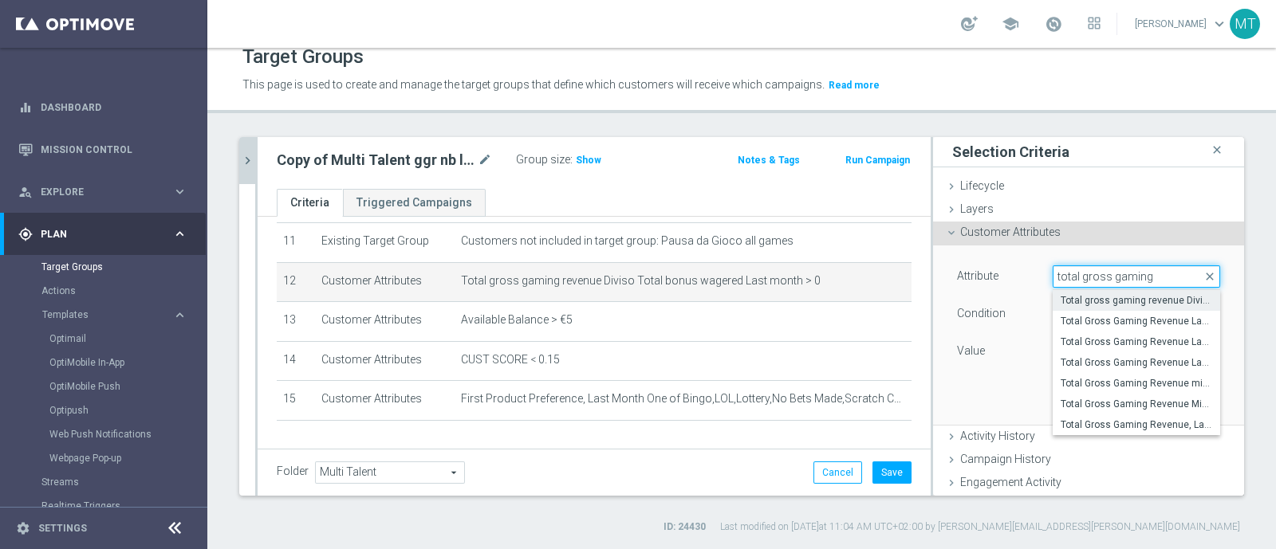
type input "total gross gaming"
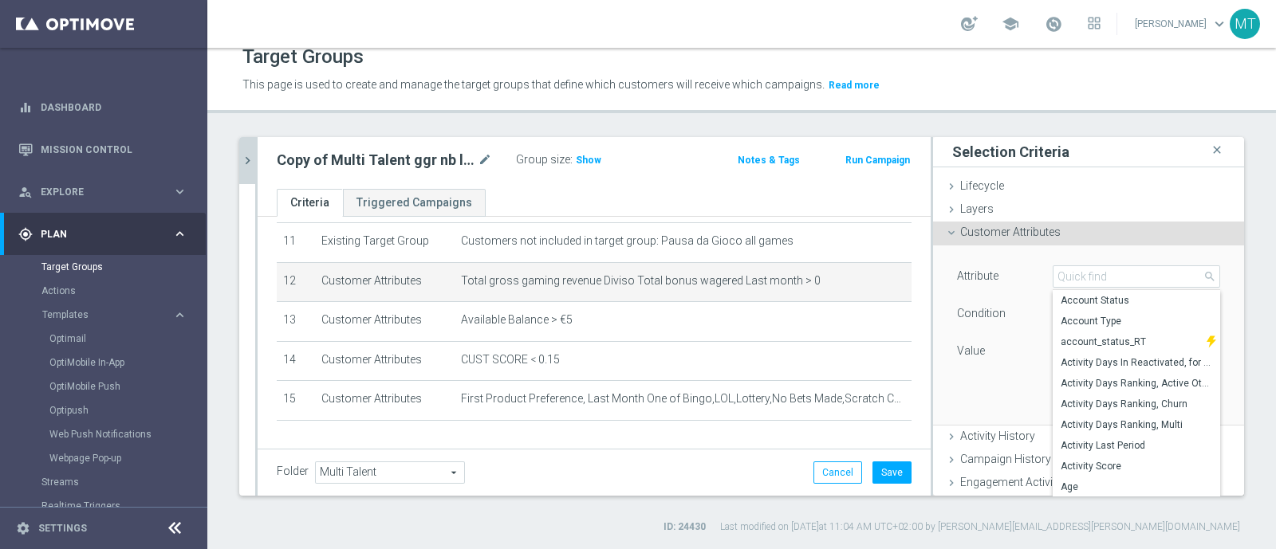
click at [973, 117] on div "Target Groups This page is used to create and manage the target groups that def…" at bounding box center [741, 299] width 1069 height 502
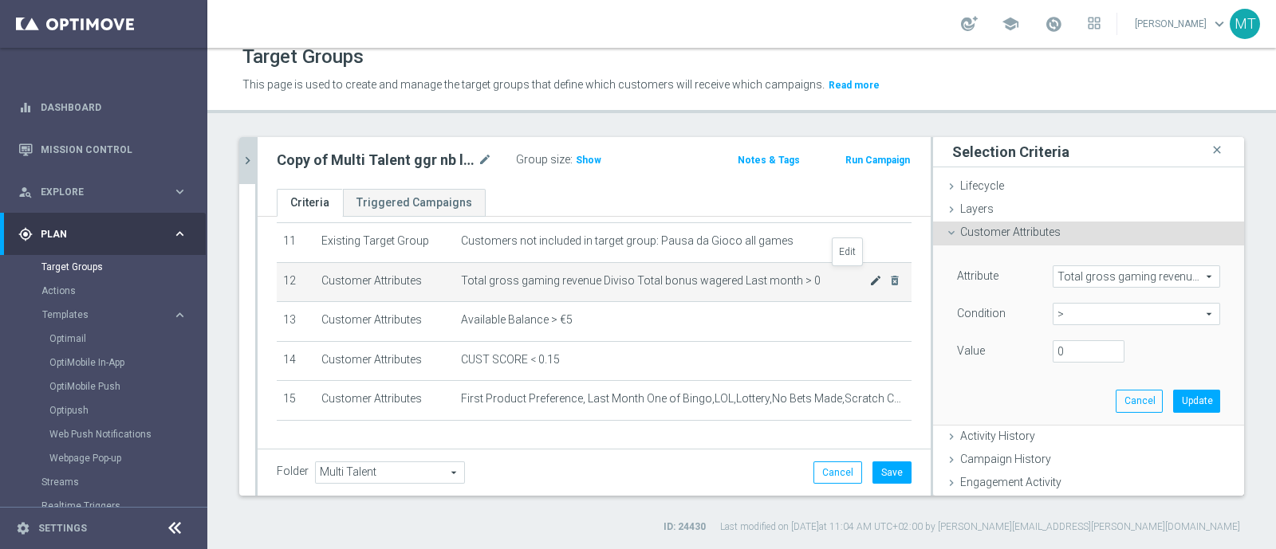
click at [869, 279] on icon "mode_edit" at bounding box center [875, 280] width 13 height 13
click at [1020, 274] on span "Total gross gaming revenue Diviso Total bonus wagered Last month" at bounding box center [1137, 276] width 166 height 21
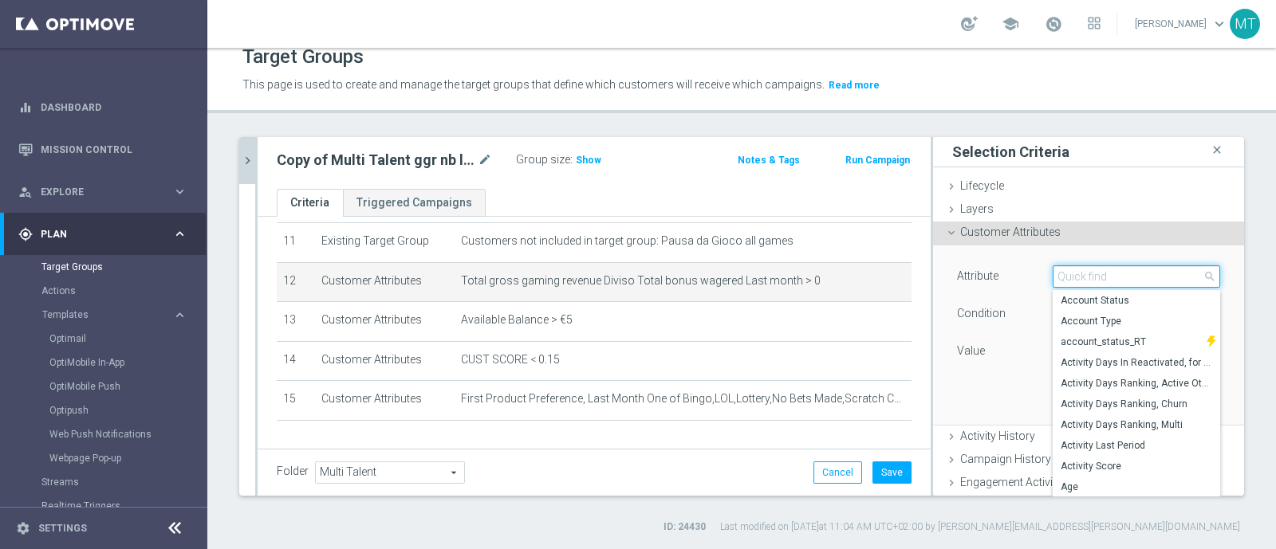
click at [1020, 277] on input "search" at bounding box center [1136, 277] width 167 height 22
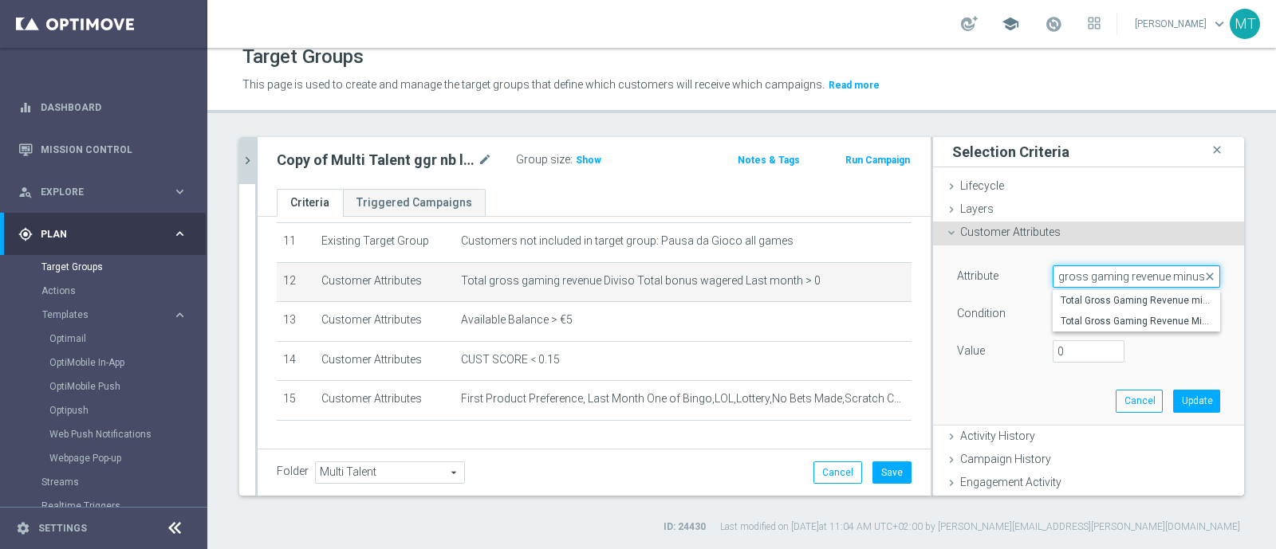
scroll to position [0, 31]
type input "total gross gaming revenue minus"
click at [1020, 318] on span "Total Gross Gaming Revenue Minus Bonus Wagared" at bounding box center [1137, 321] width 152 height 13
type input "Total Gross Gaming Revenue Minus Bonus Wagared"
type input "="
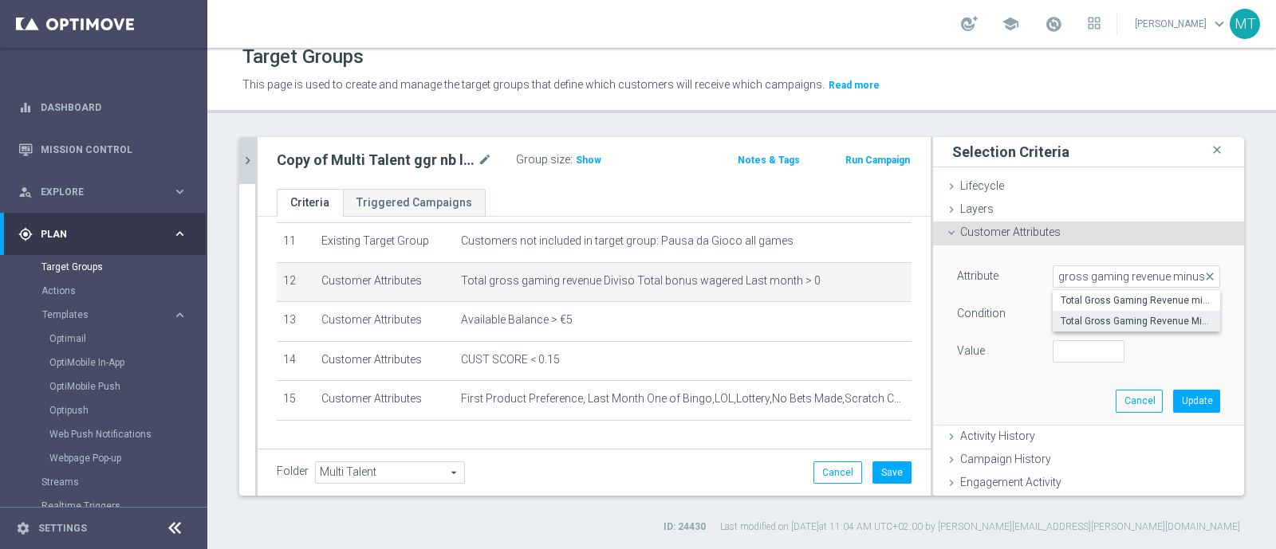
scroll to position [0, 0]
click at [1020, 313] on span "=" at bounding box center [1137, 314] width 166 height 21
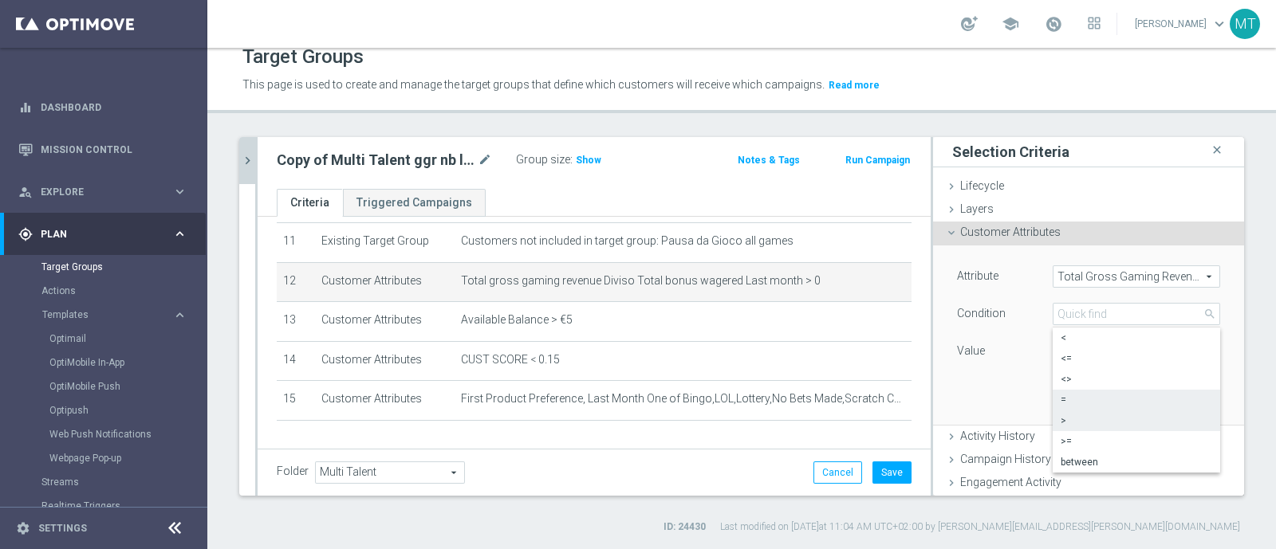
click at [1020, 423] on span ">" at bounding box center [1137, 421] width 152 height 13
type input ">"
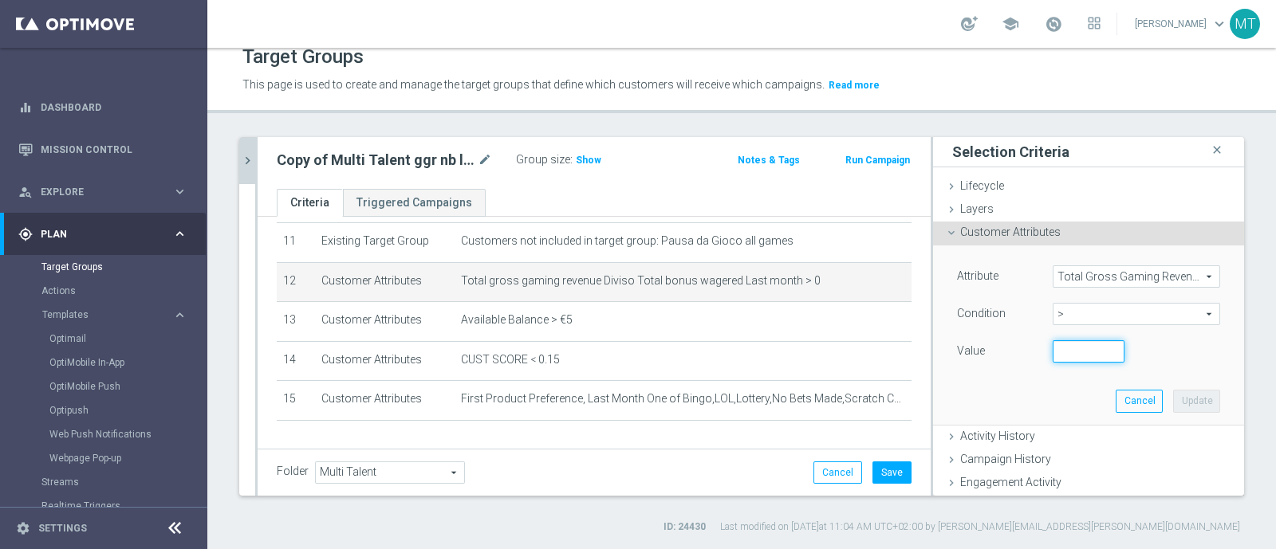
click at [1020, 353] on input "number" at bounding box center [1089, 352] width 72 height 22
type input "0"
click at [1020, 400] on button "Update" at bounding box center [1196, 401] width 47 height 22
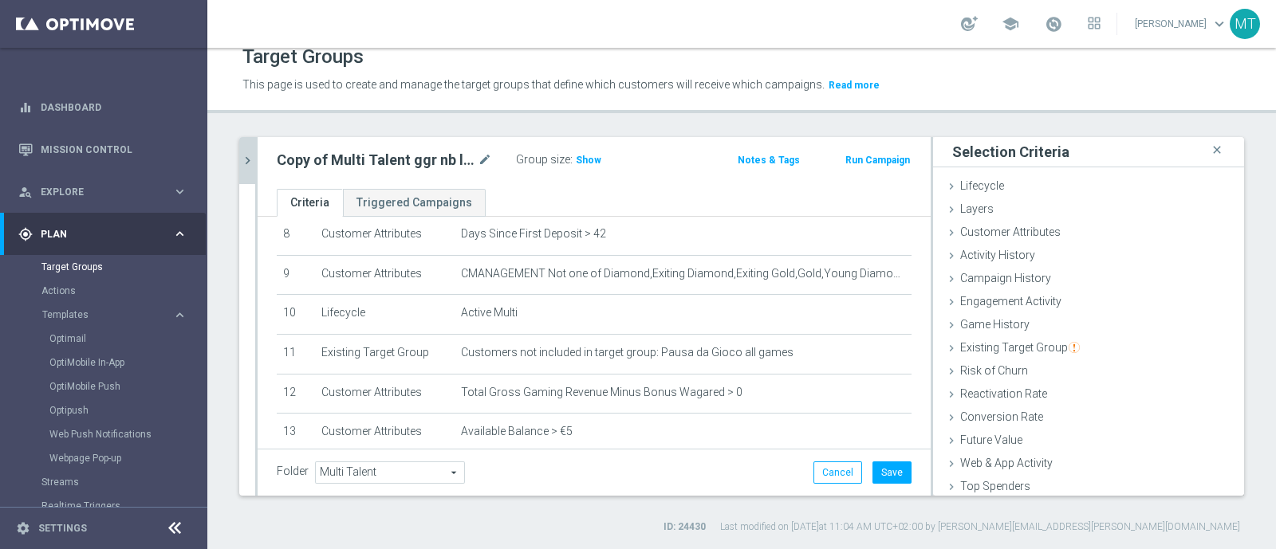
scroll to position [333, 0]
click at [490, 160] on icon "mode_edit" at bounding box center [485, 160] width 14 height 19
click at [376, 160] on input "Copy of Multi Talent ggr nb lm > 0 1st Sport e Lotteries NO saldo" at bounding box center [384, 162] width 215 height 22
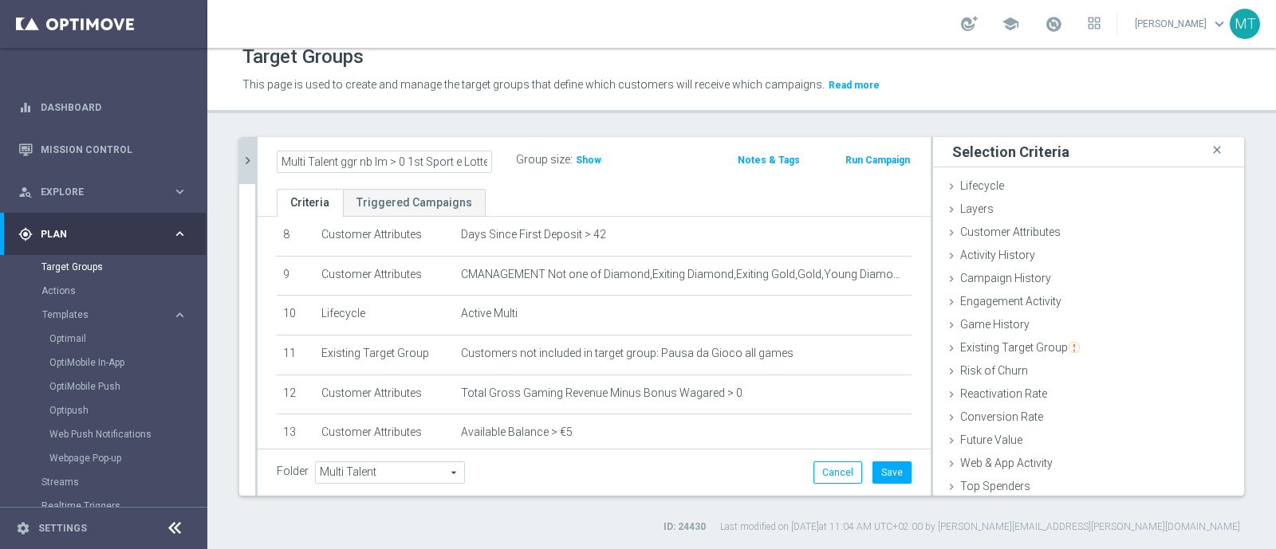
click at [451, 158] on input "Multi Talent ggr nb lm > 0 1st Sport e Lotteries NO saldo" at bounding box center [384, 162] width 215 height 22
type input "Multi Talent ggr nb lm > 0 1st Sport e Lotteries saldo"
click at [582, 159] on span "Show" at bounding box center [589, 160] width 26 height 11
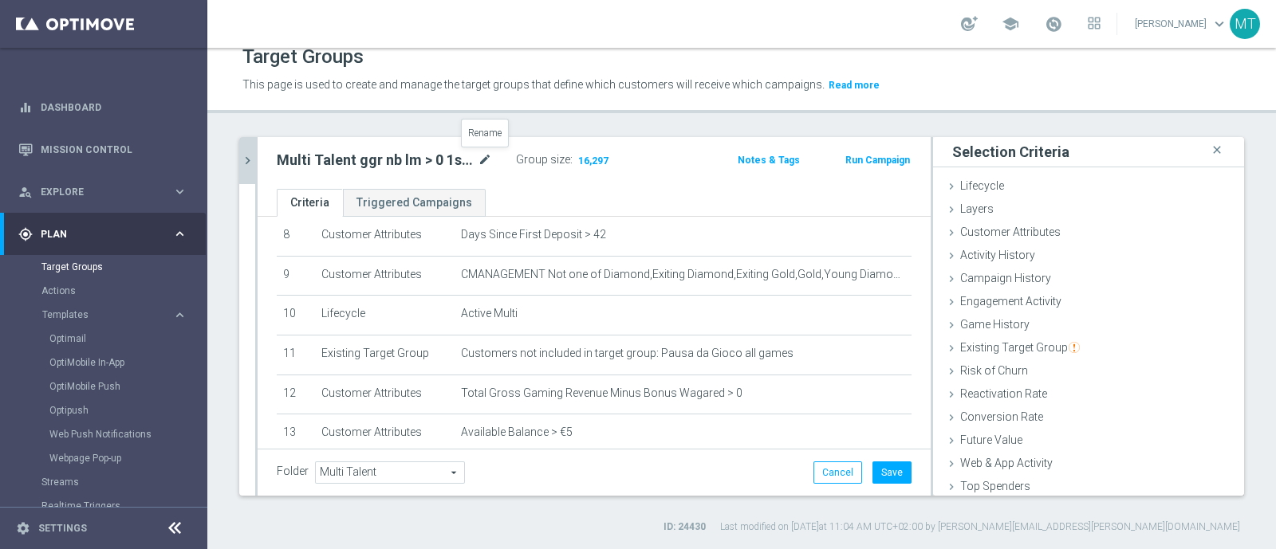
click at [483, 163] on icon "mode_edit" at bounding box center [485, 160] width 14 height 19
click at [481, 160] on icon "mode_edit" at bounding box center [485, 160] width 14 height 19
click at [526, 175] on div "Multi Talent ggr nb lm > 0 1st Sport e Lotteries saldo Group size : 16,297 Note…" at bounding box center [594, 163] width 673 height 52
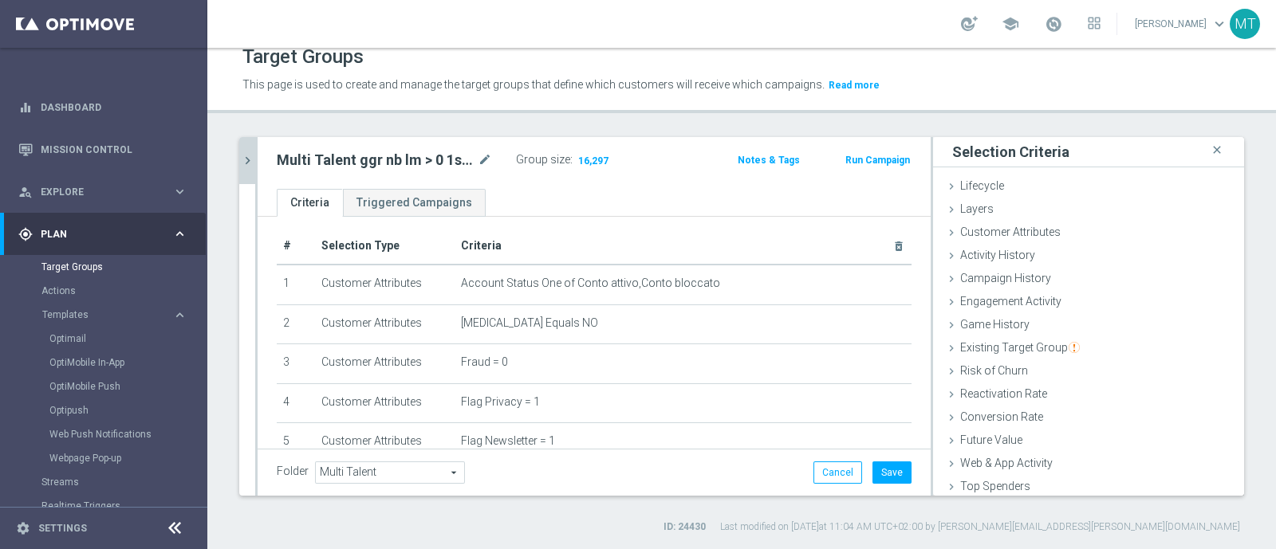
scroll to position [0, 0]
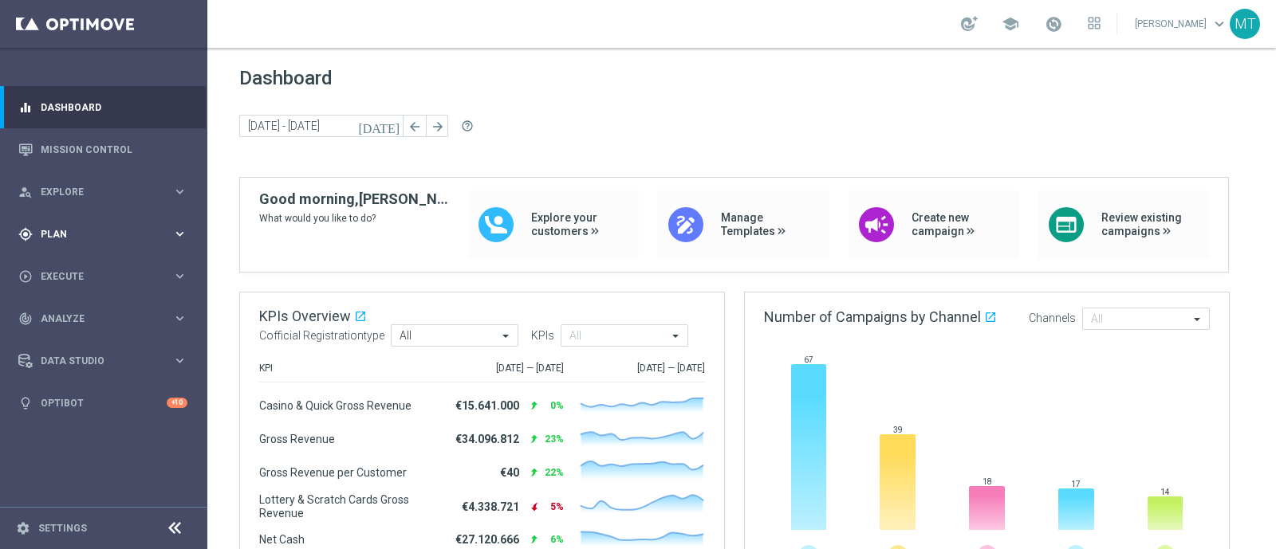
click at [87, 235] on span "Plan" at bounding box center [107, 235] width 132 height 10
click at [77, 269] on link "Target Groups" at bounding box center [103, 267] width 124 height 13
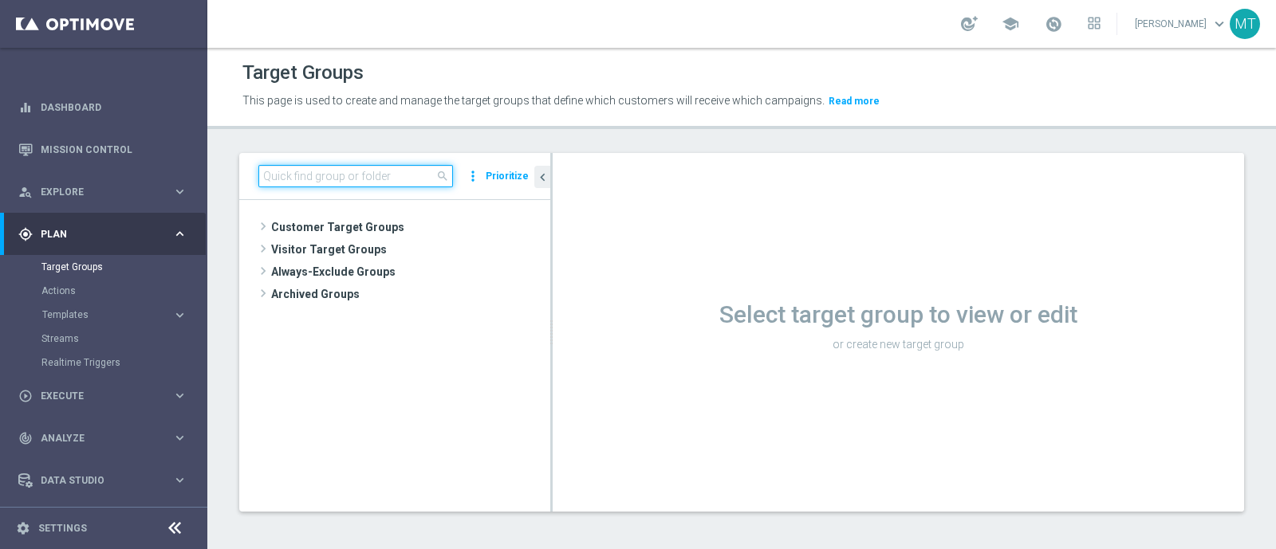
click at [404, 173] on input at bounding box center [355, 176] width 195 height 22
paste input "Multi Talent ggr nb lm > 0 1st Casino saldo"
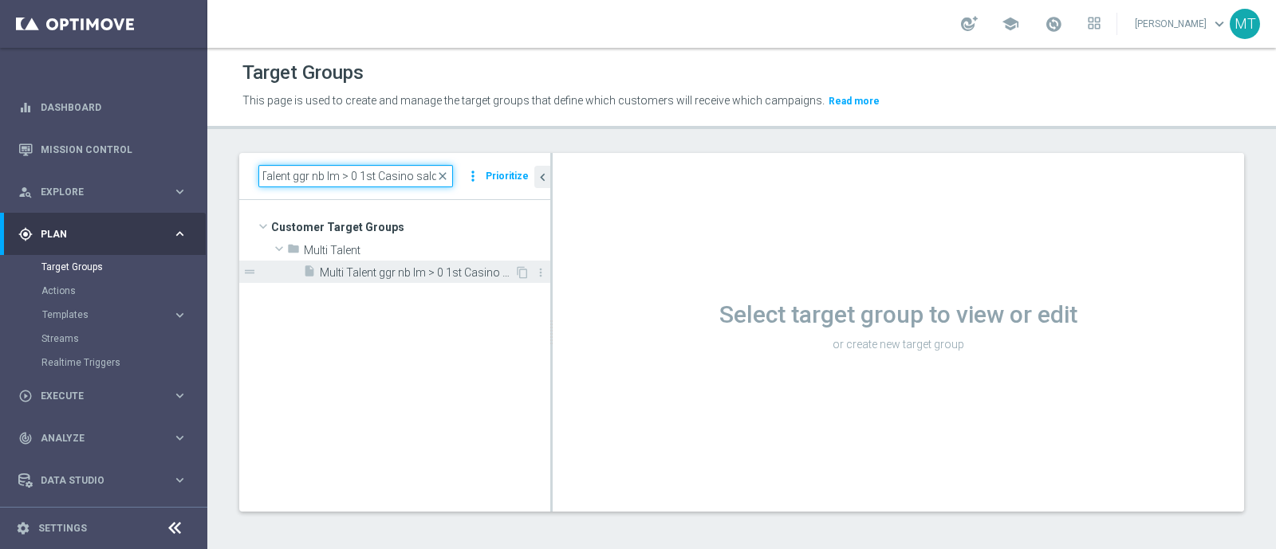
type input "Multi Talent ggr nb lm > 0 1st Casino saldo"
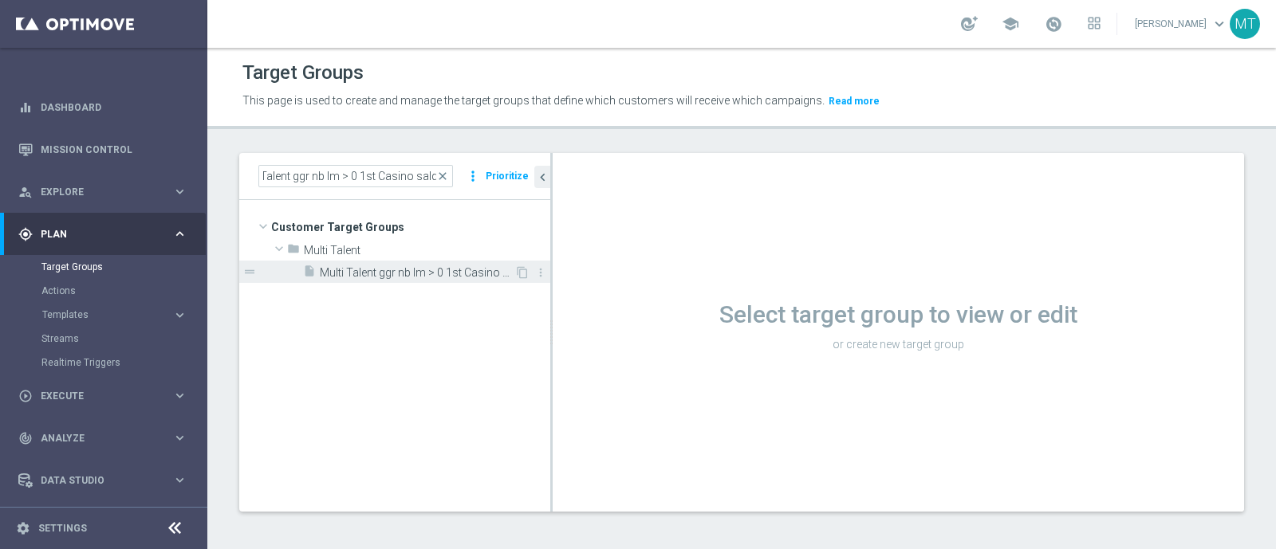
click at [434, 268] on span "Multi Talent ggr nb lm > 0 1st Casino saldo" at bounding box center [417, 273] width 195 height 14
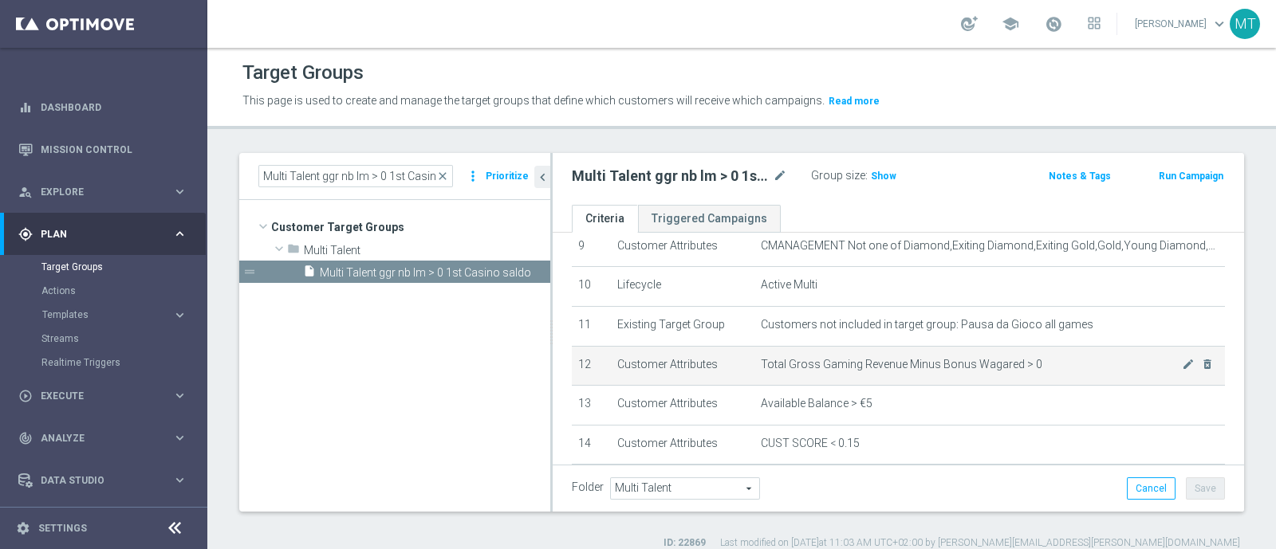
scroll to position [380, 0]
